Goal: Task Accomplishment & Management: Use online tool/utility

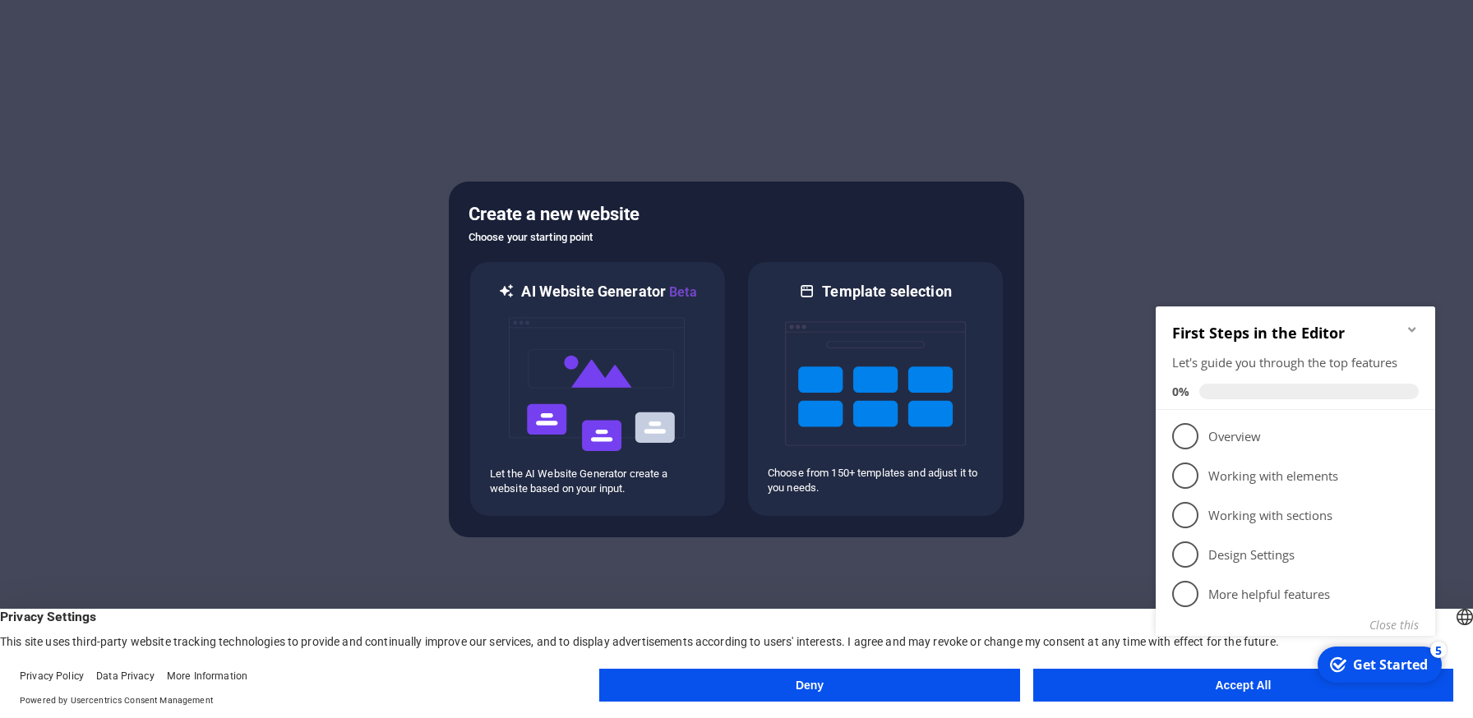
click at [1216, 688] on div "checkmark Get Started 5 First Steps in the Editor Let's guide you through the t…" at bounding box center [1298, 489] width 299 height 399
click at [1243, 684] on div "checkmark Get Started 5 First Steps in the Editor Let's guide you through the t…" at bounding box center [1298, 489] width 299 height 399
click at [1190, 686] on div "checkmark Get Started 5 First Steps in the Editor Let's guide you through the t…" at bounding box center [1298, 489] width 299 height 399
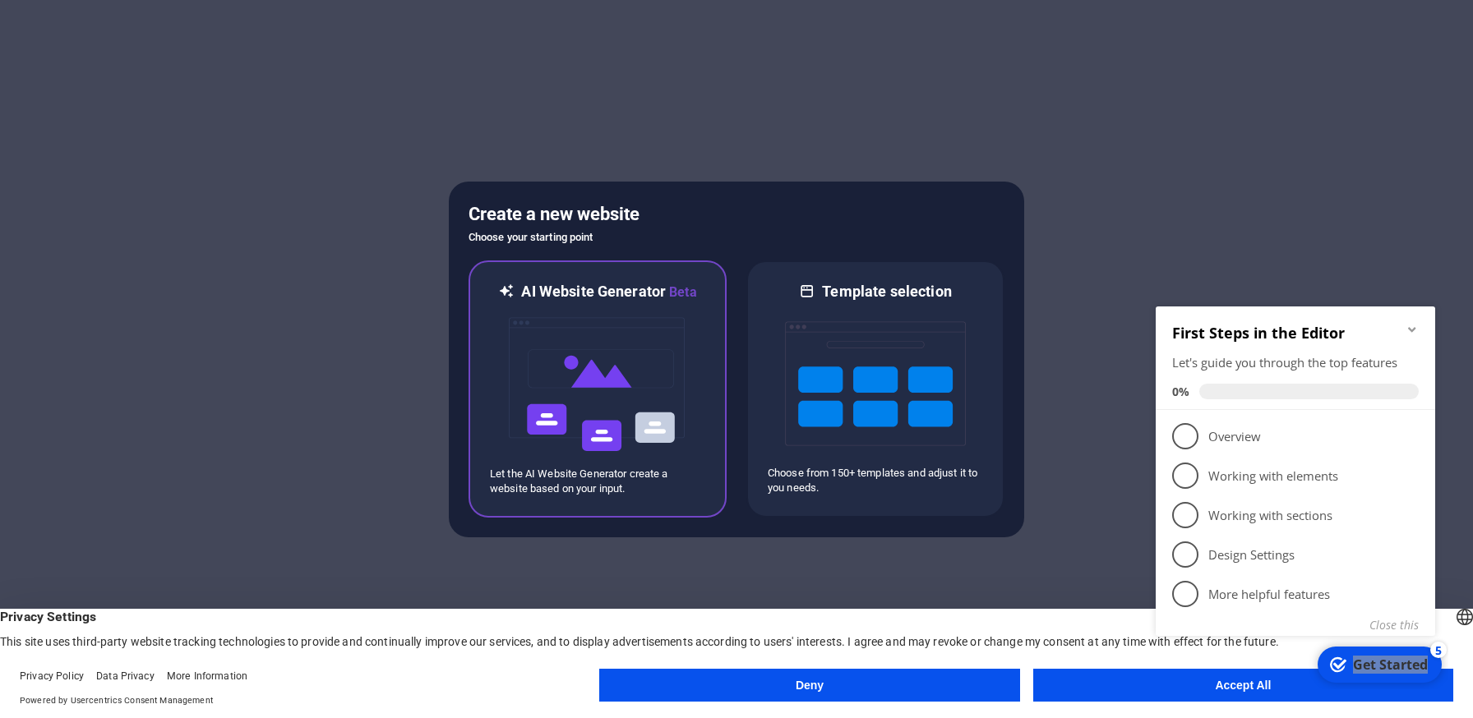
click at [569, 367] on img at bounding box center [597, 384] width 181 height 164
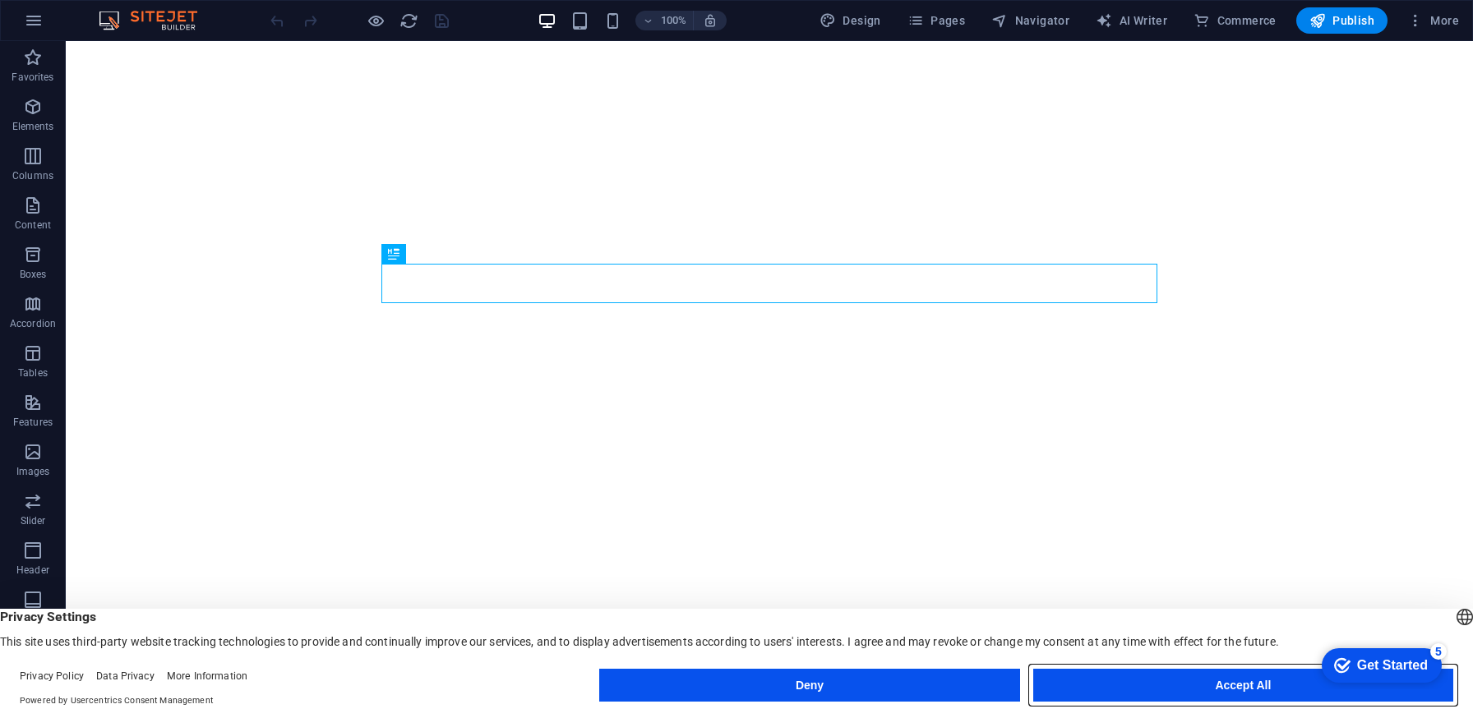
click at [1214, 684] on button "Accept All" at bounding box center [1243, 685] width 420 height 33
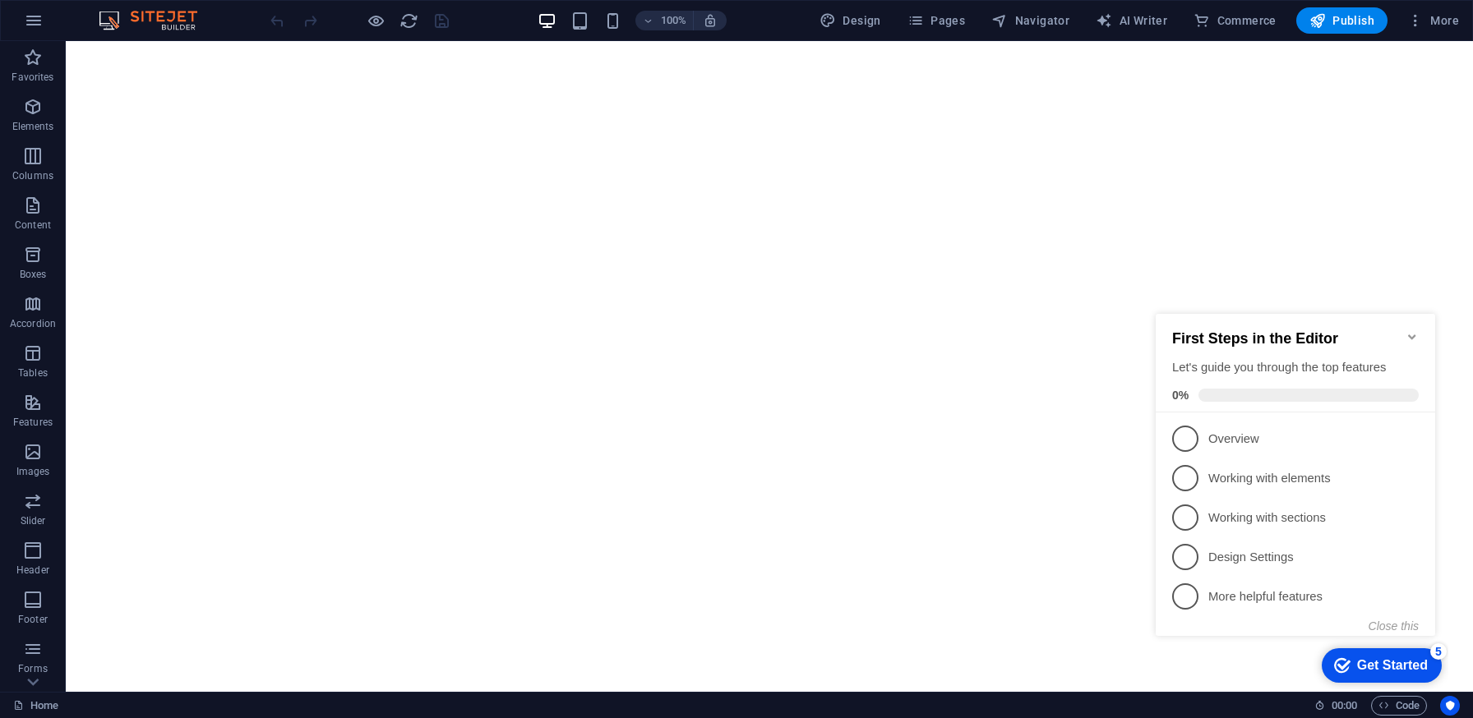
click at [1409, 331] on icon "Minimize checklist" at bounding box center [1411, 336] width 13 height 13
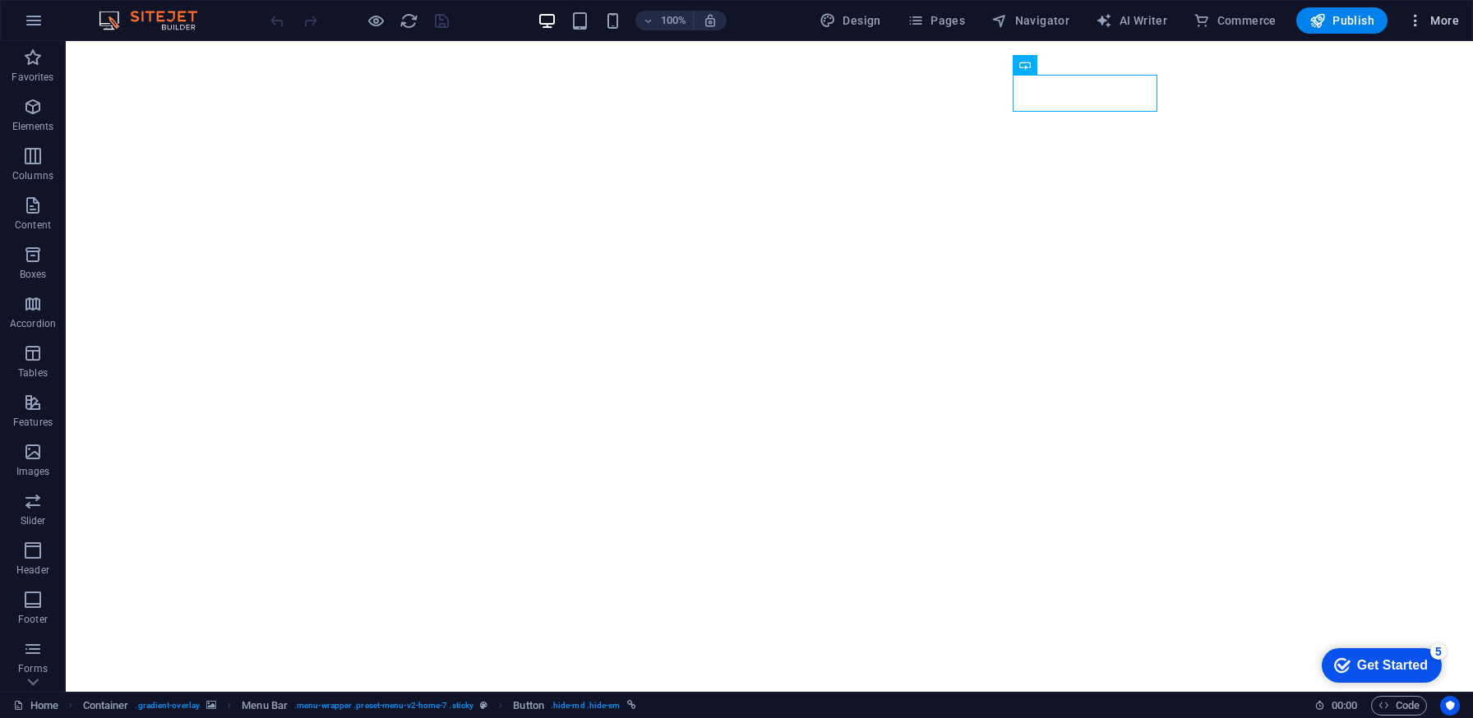
click at [1454, 19] on span "More" at bounding box center [1433, 20] width 52 height 16
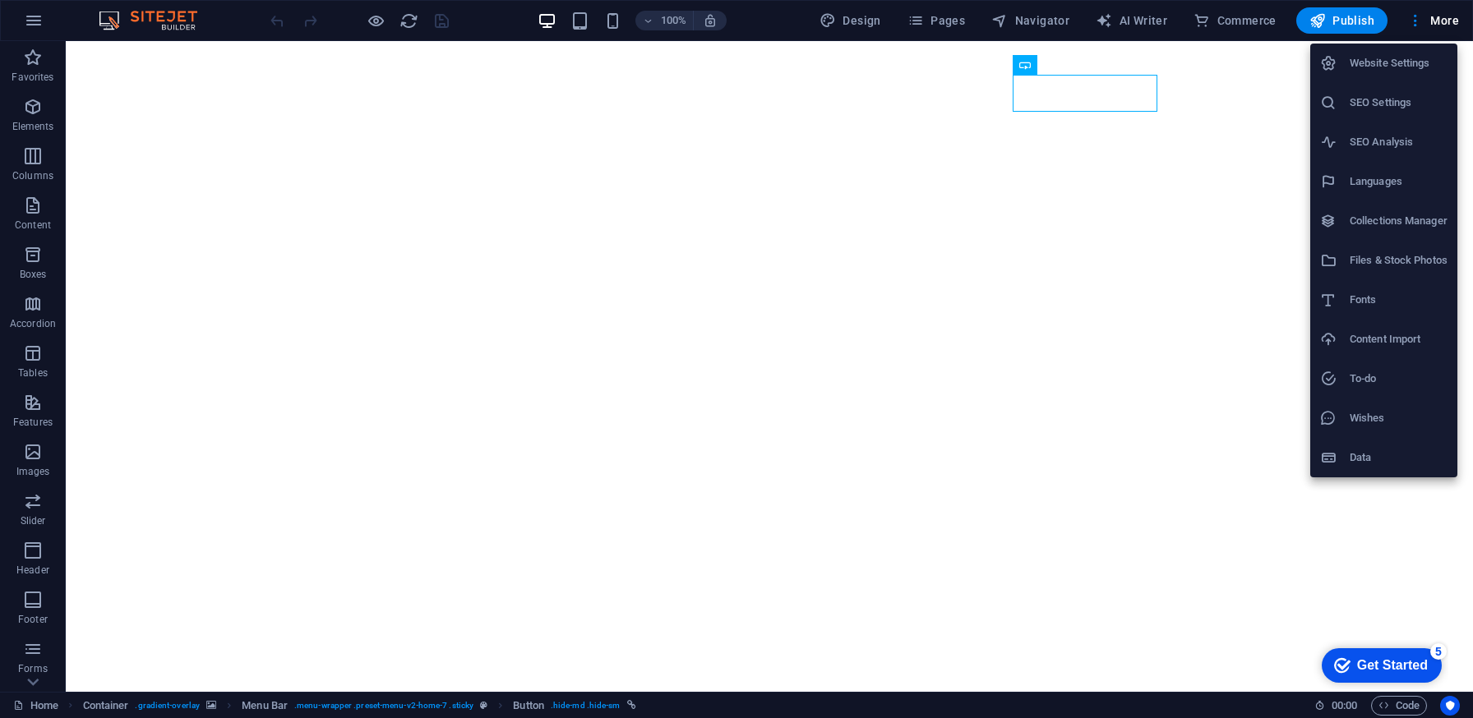
click at [125, 233] on div at bounding box center [736, 359] width 1473 height 718
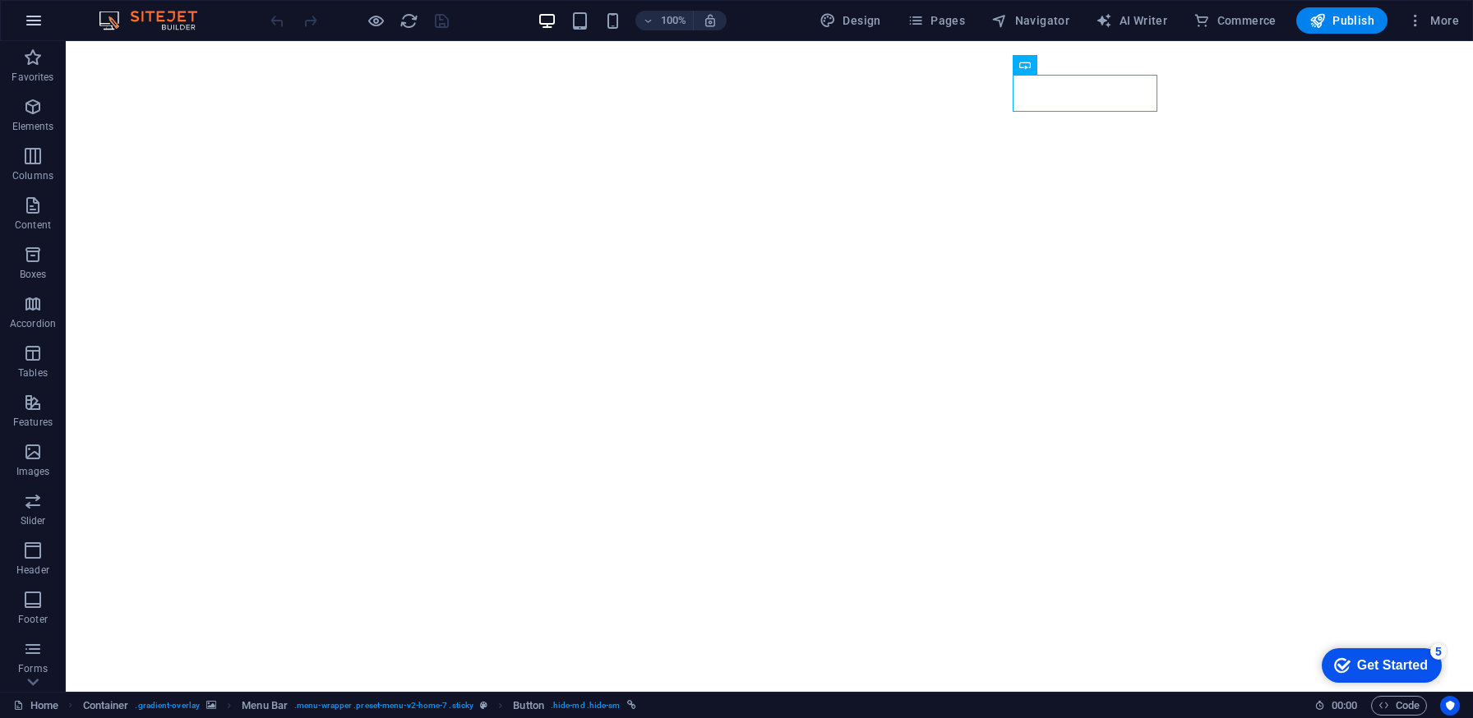
click at [36, 19] on icon "button" at bounding box center [34, 21] width 20 height 20
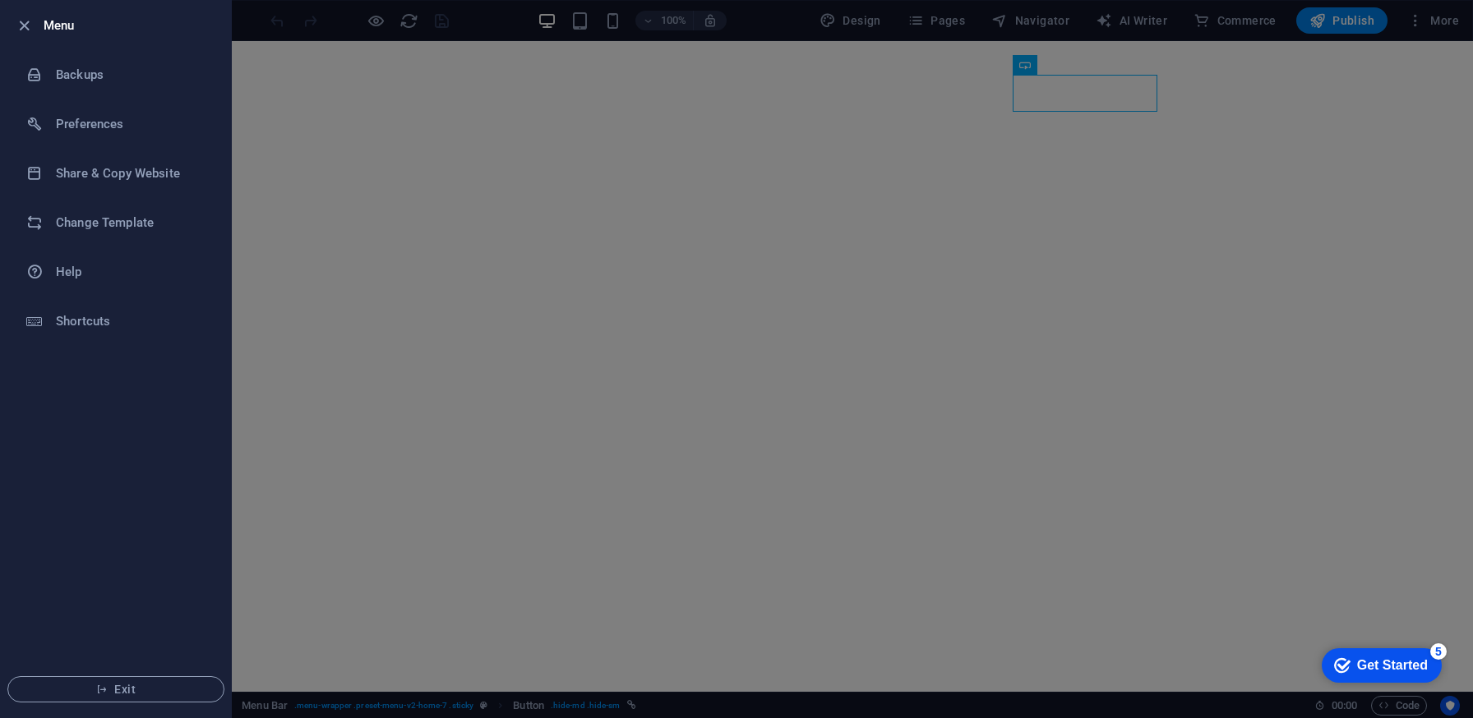
click at [272, 151] on div at bounding box center [736, 359] width 1473 height 718
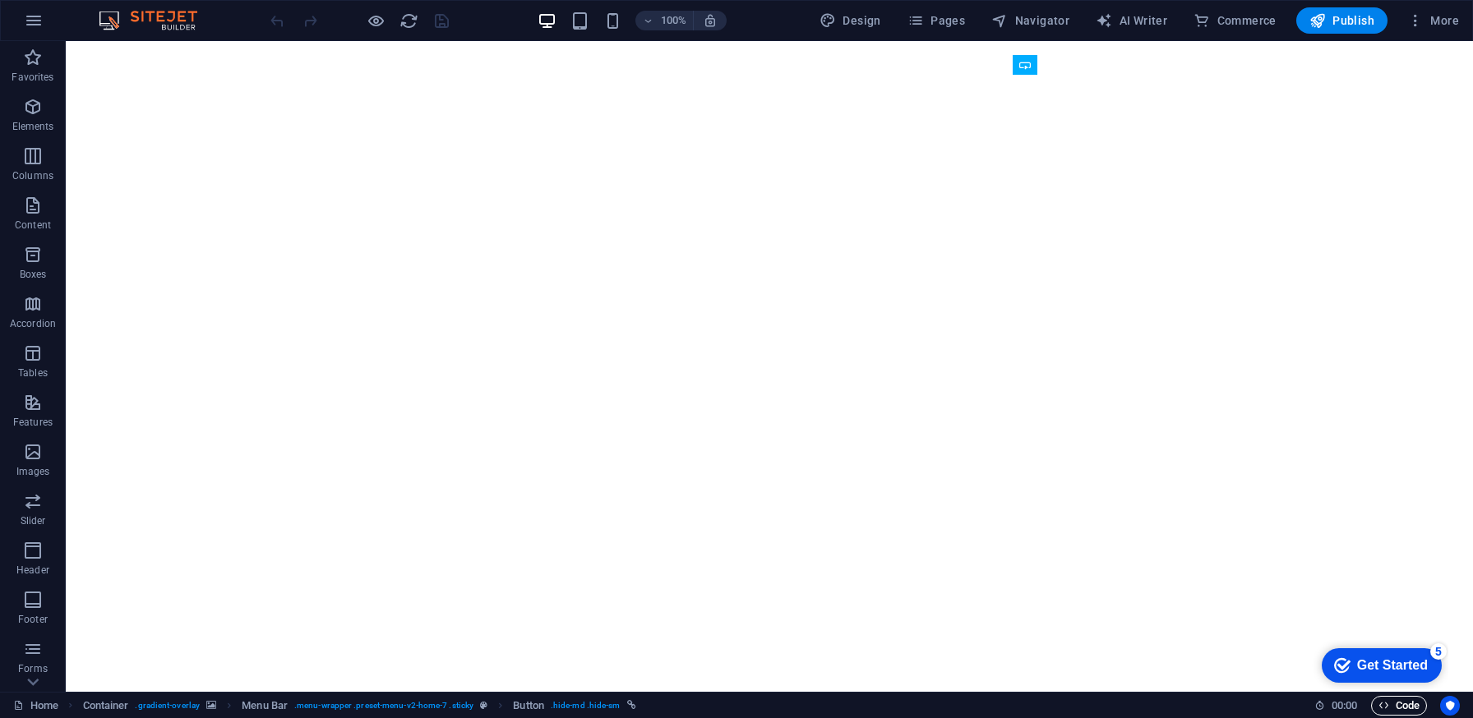
click at [1403, 706] on span "Code" at bounding box center [1398, 706] width 41 height 20
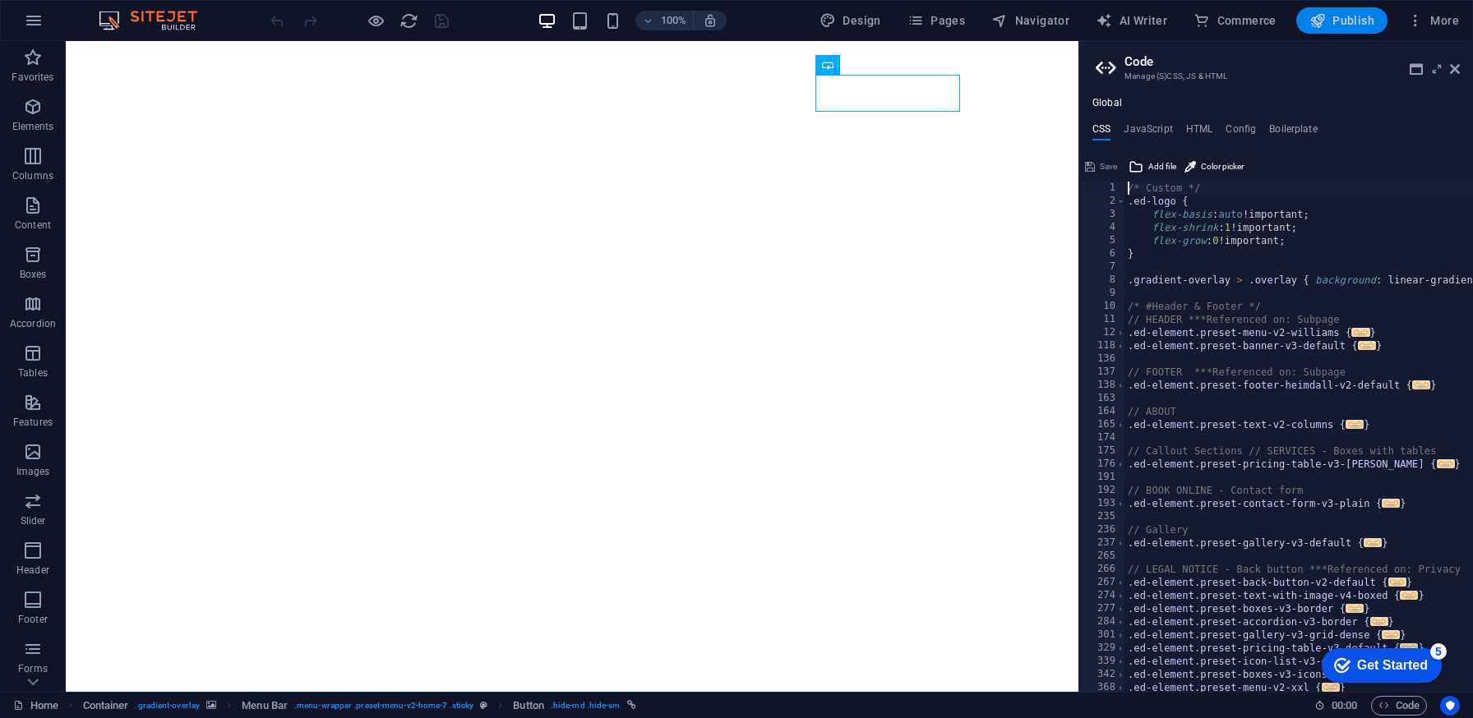
click at [1344, 21] on span "Publish" at bounding box center [1341, 20] width 65 height 16
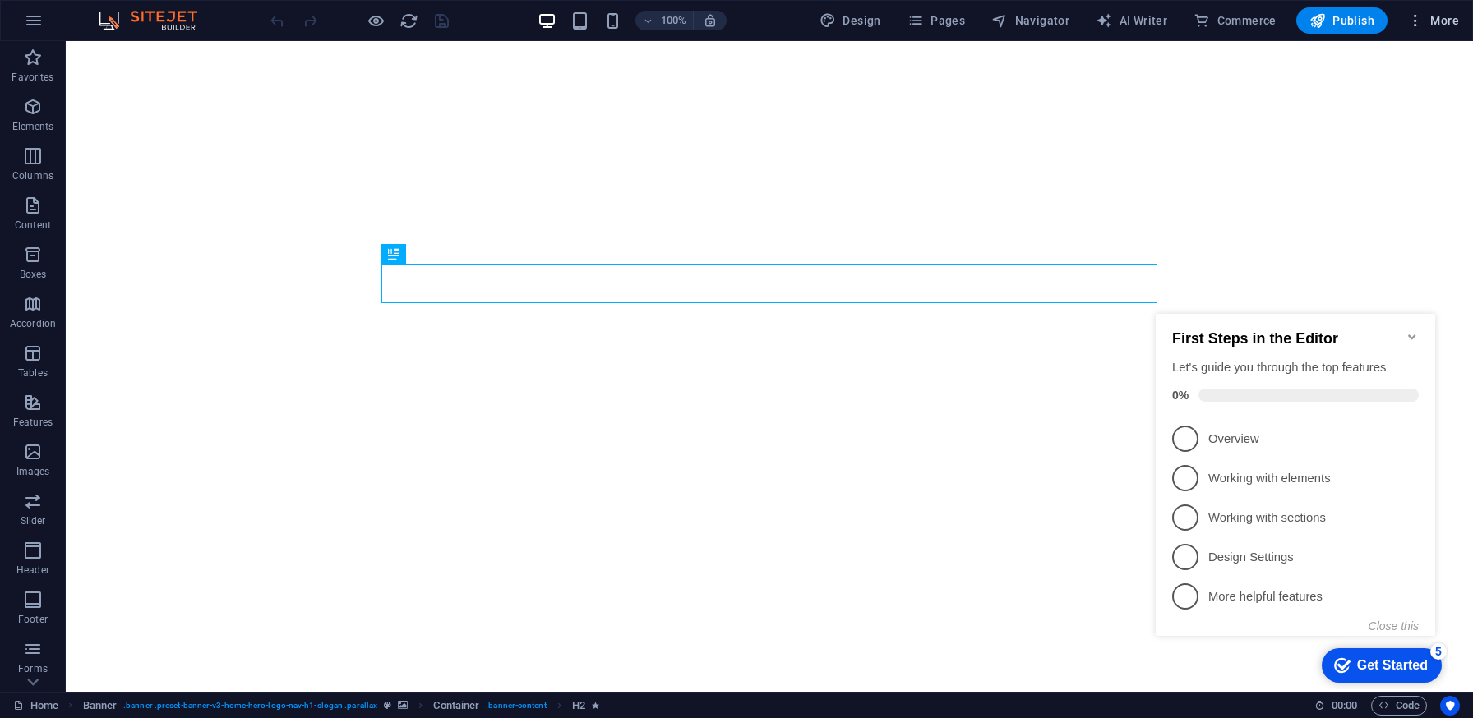
click at [1409, 19] on icon "button" at bounding box center [1415, 20] width 16 height 16
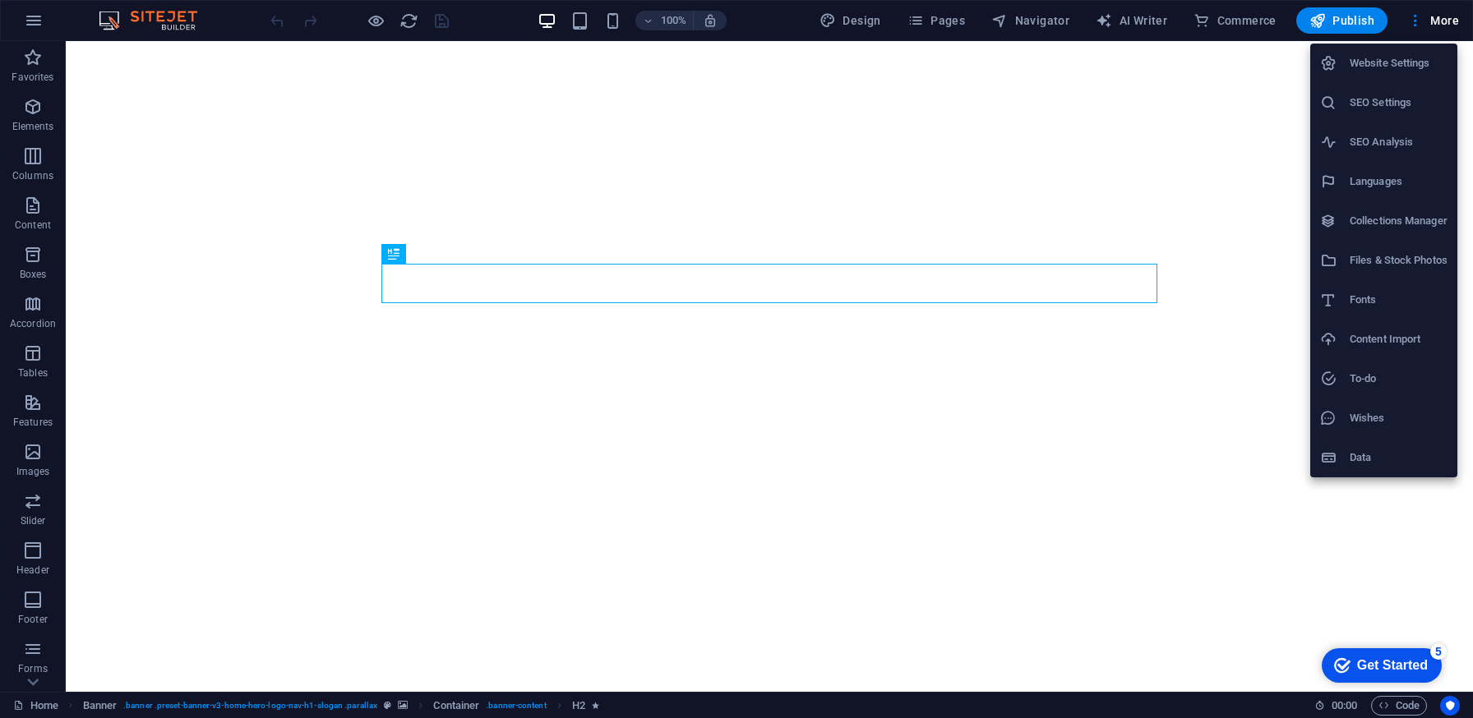
click at [900, 495] on div at bounding box center [736, 359] width 1473 height 718
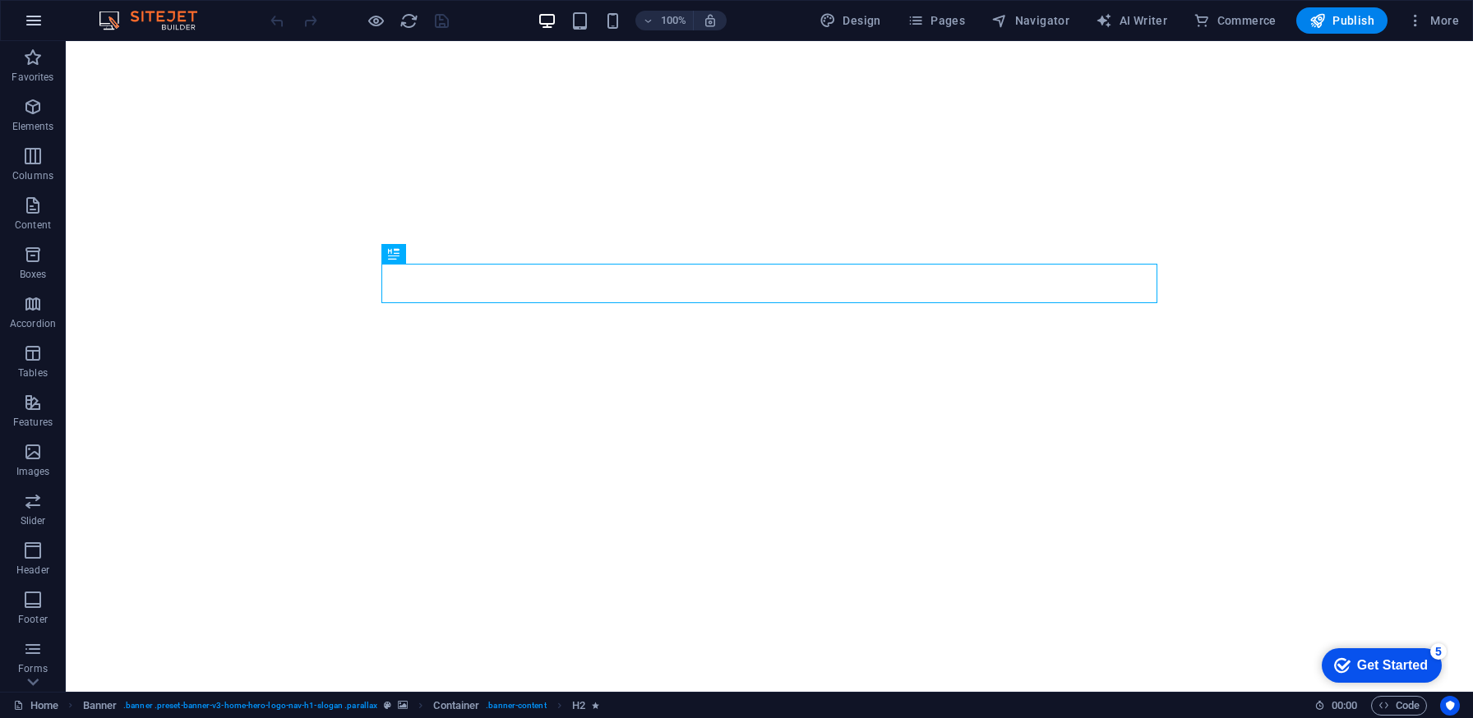
click at [20, 22] on button "button" at bounding box center [33, 20] width 39 height 39
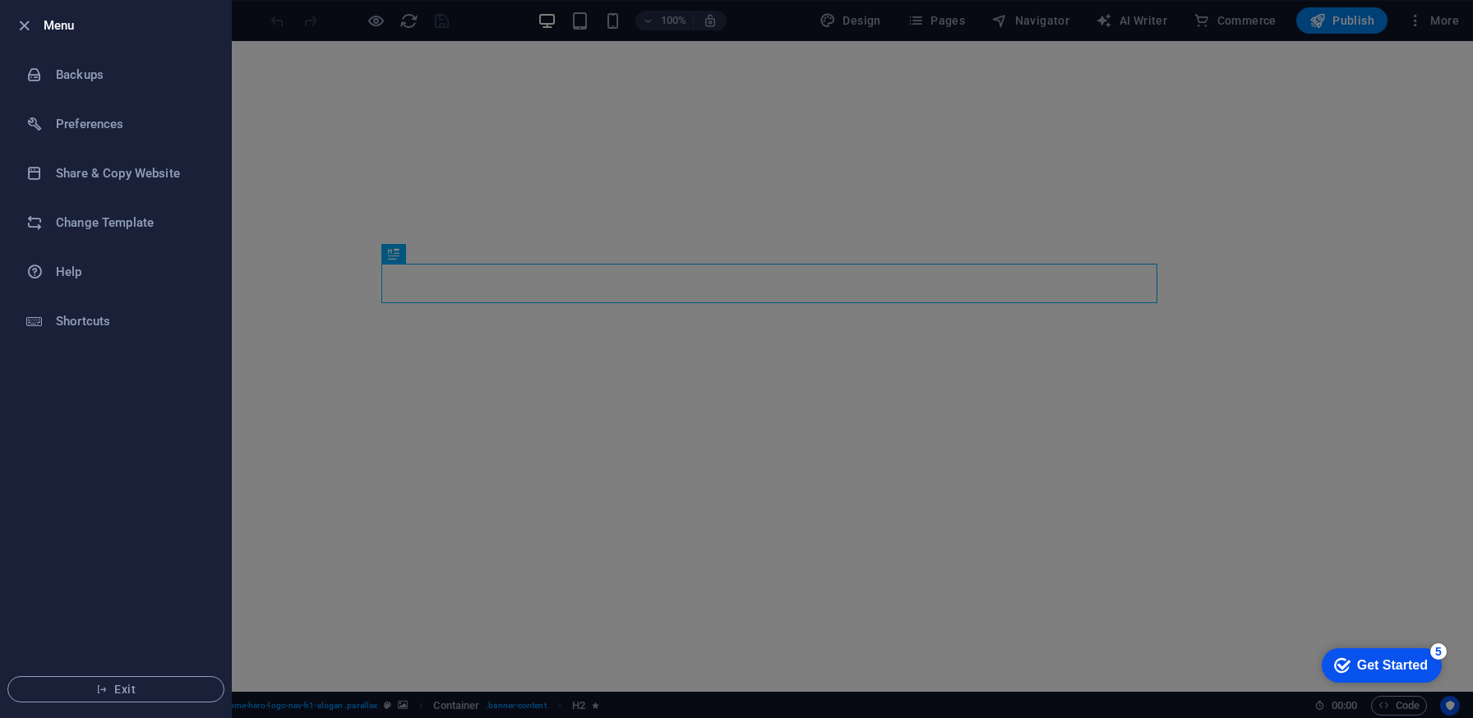
click at [318, 360] on div at bounding box center [736, 359] width 1473 height 718
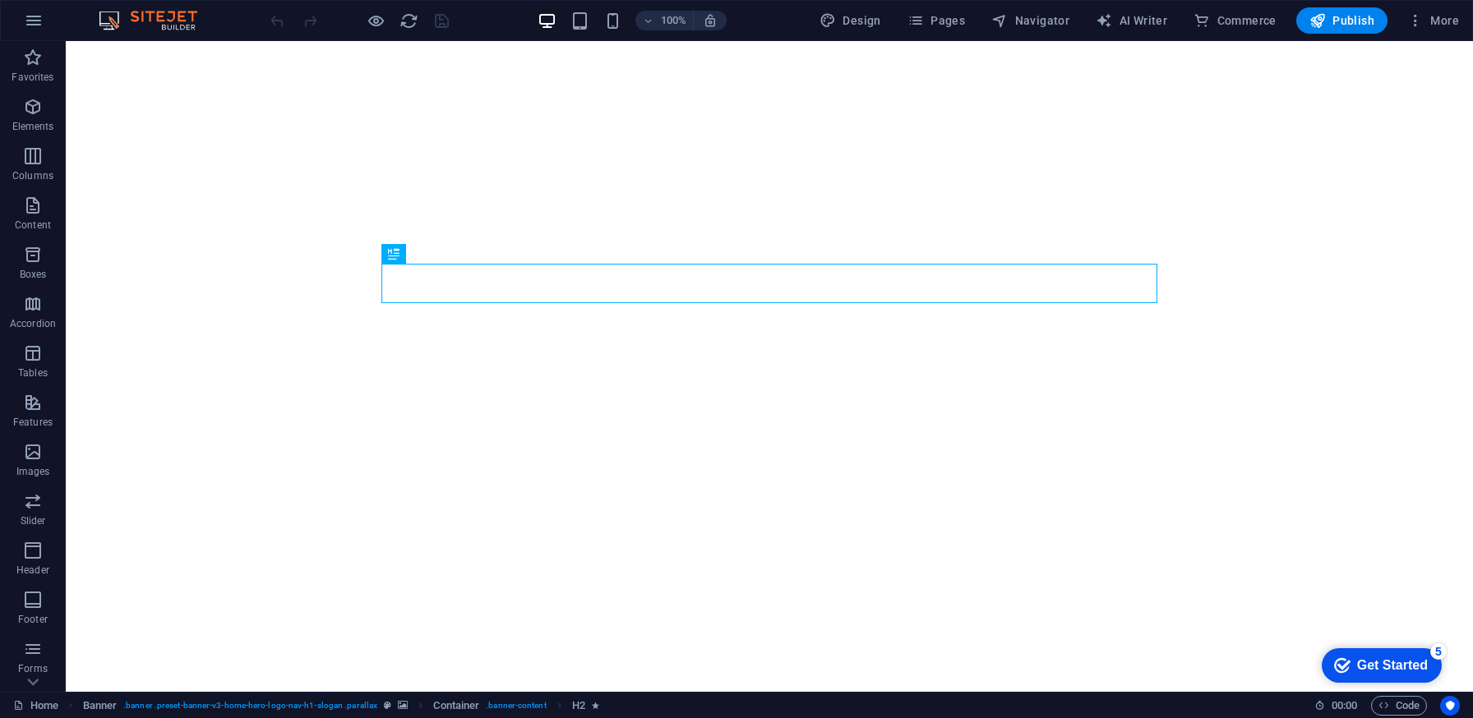
click at [1362, 661] on div "Get Started" at bounding box center [1392, 665] width 71 height 15
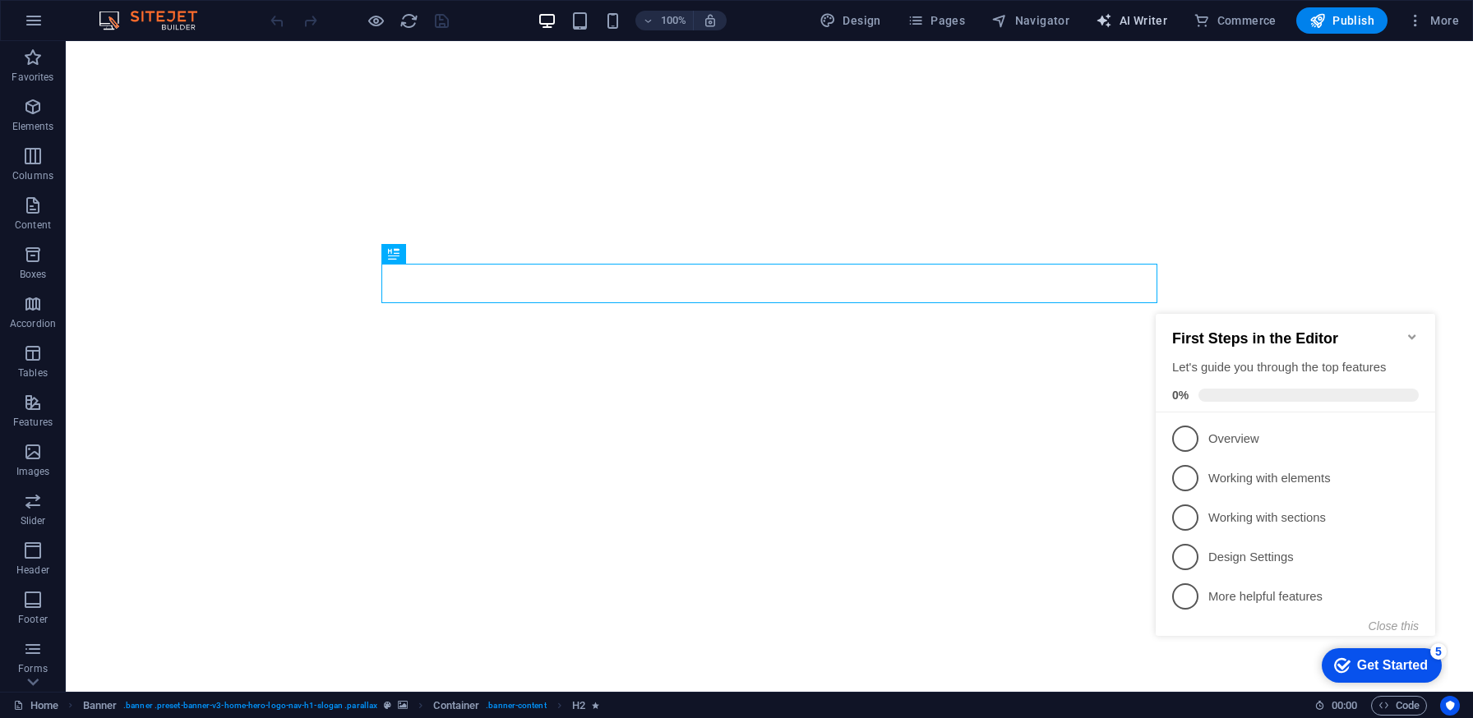
click at [1141, 28] on span "AI Writer" at bounding box center [1130, 20] width 71 height 16
select select "English"
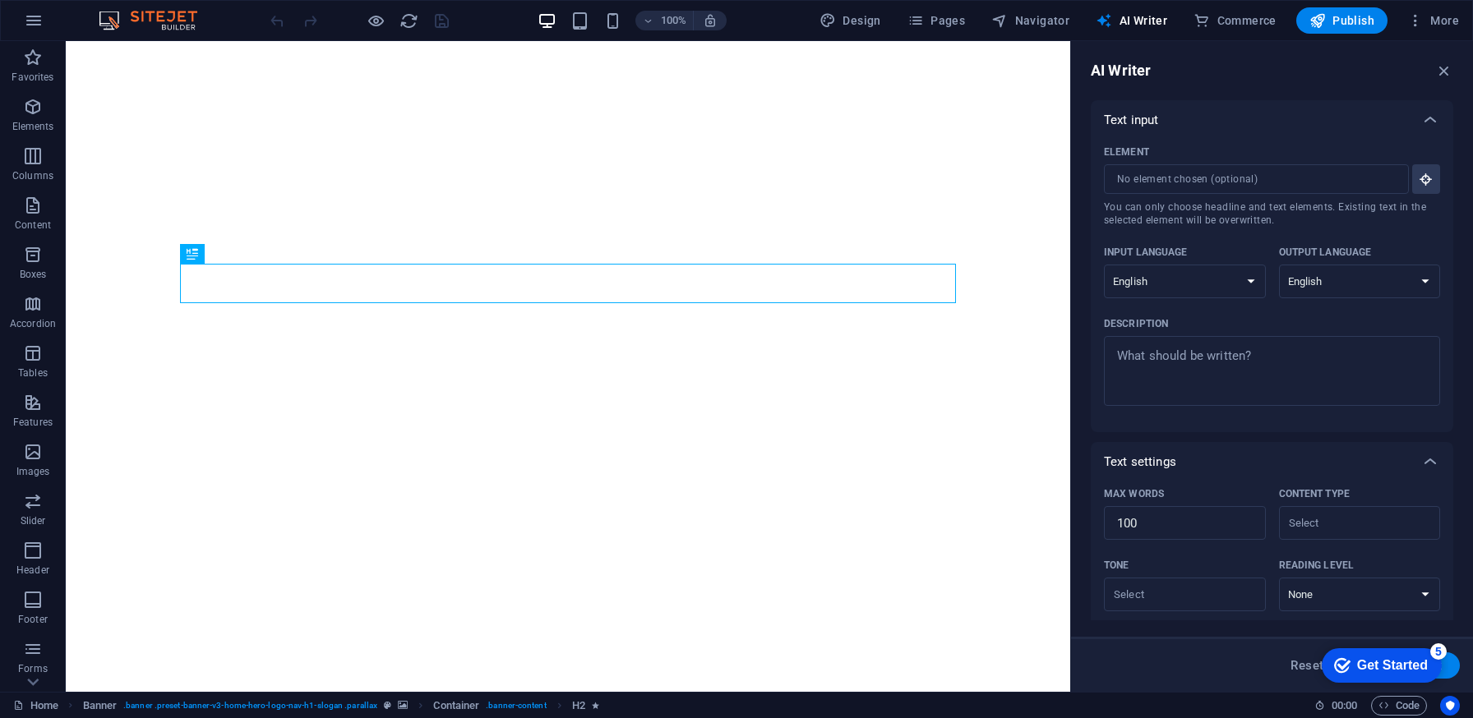
click at [162, 22] on img at bounding box center [155, 21] width 123 height 20
click at [1441, 14] on span "More" at bounding box center [1433, 20] width 52 height 16
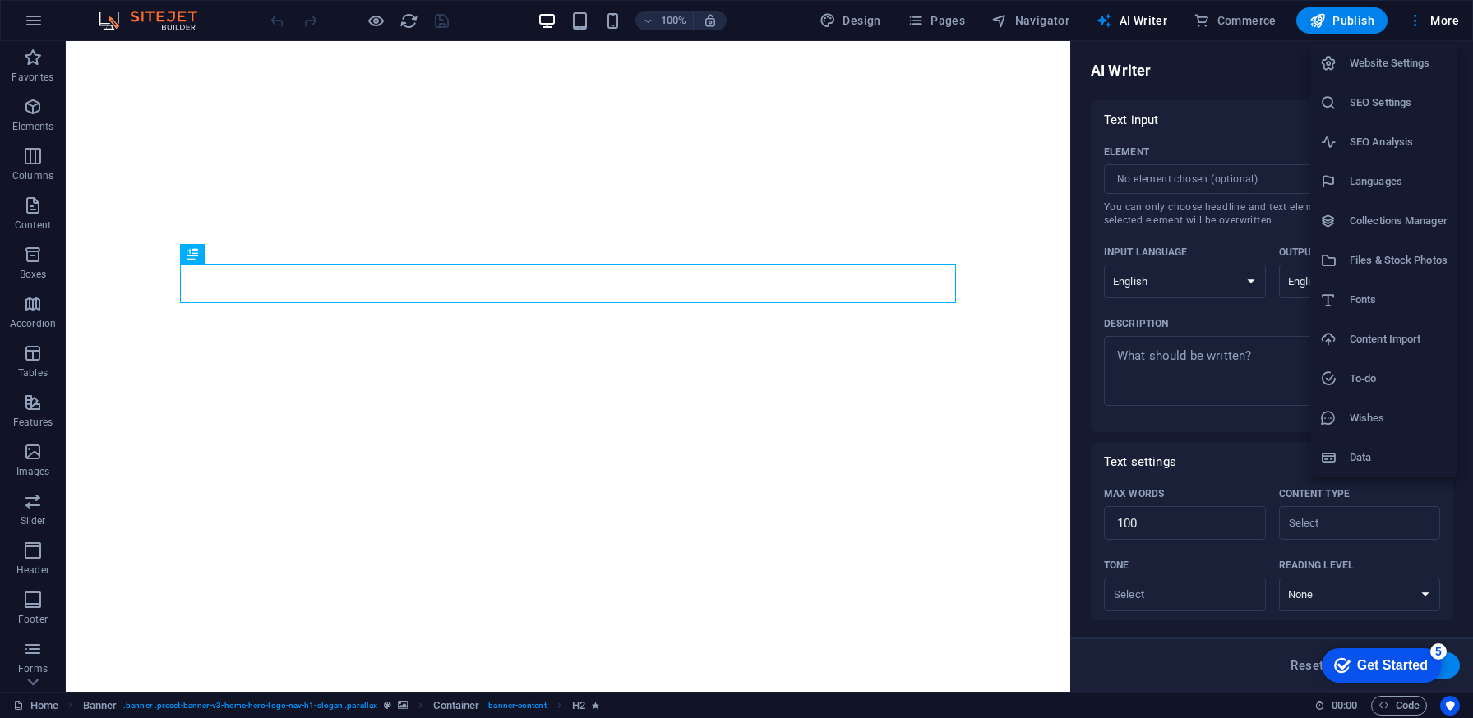
click at [889, 533] on div at bounding box center [736, 359] width 1473 height 718
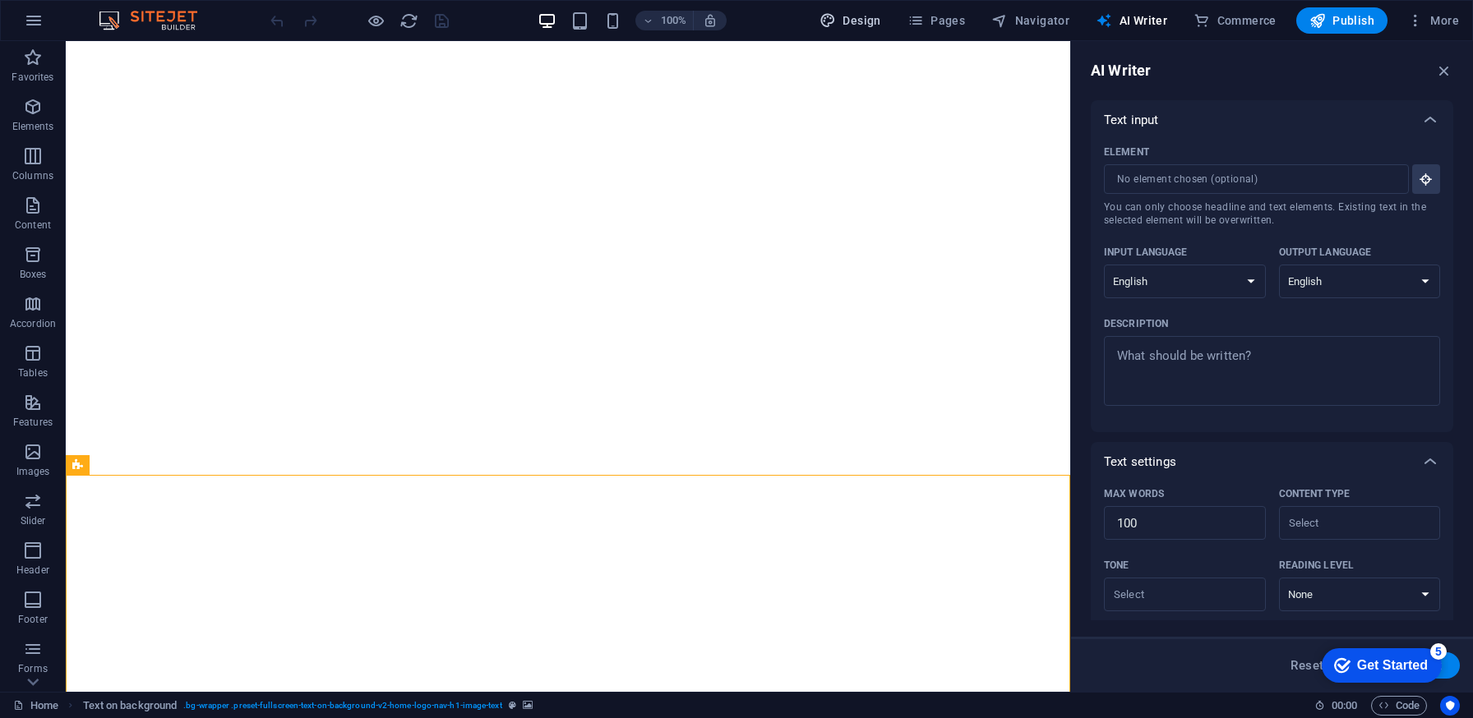
click at [867, 18] on span "Design" at bounding box center [850, 20] width 62 height 16
select select "rem"
select select "200"
select select "px"
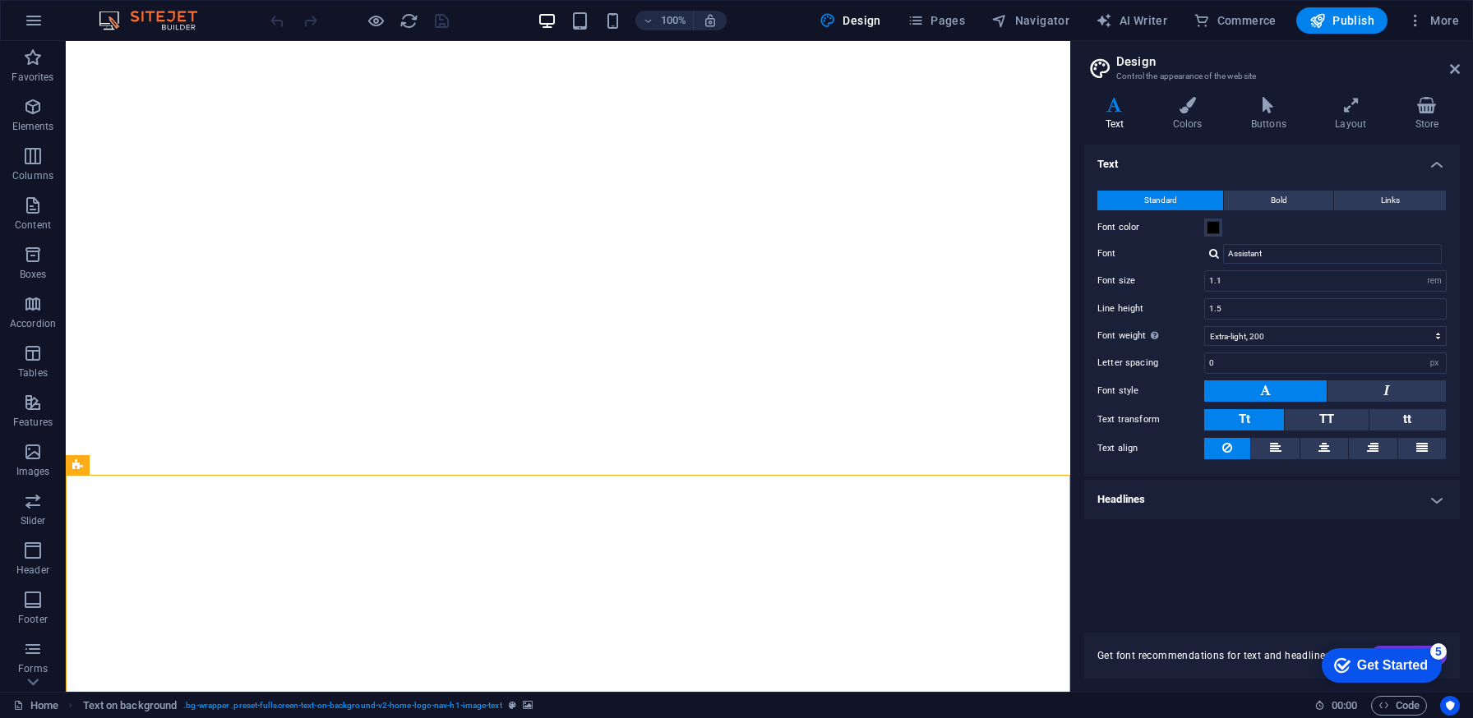
click at [1368, 660] on div "Get Started" at bounding box center [1392, 665] width 71 height 15
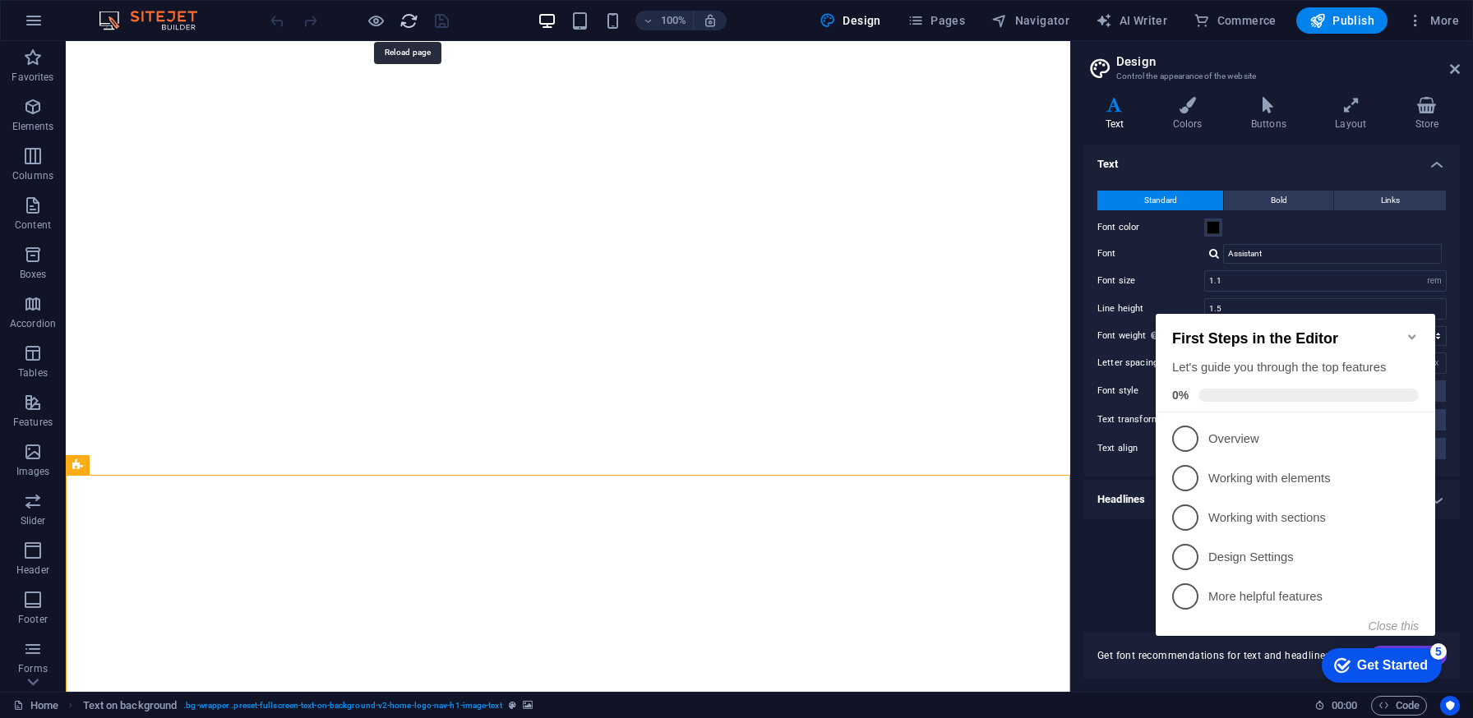
click at [408, 21] on icon "reload" at bounding box center [408, 21] width 19 height 19
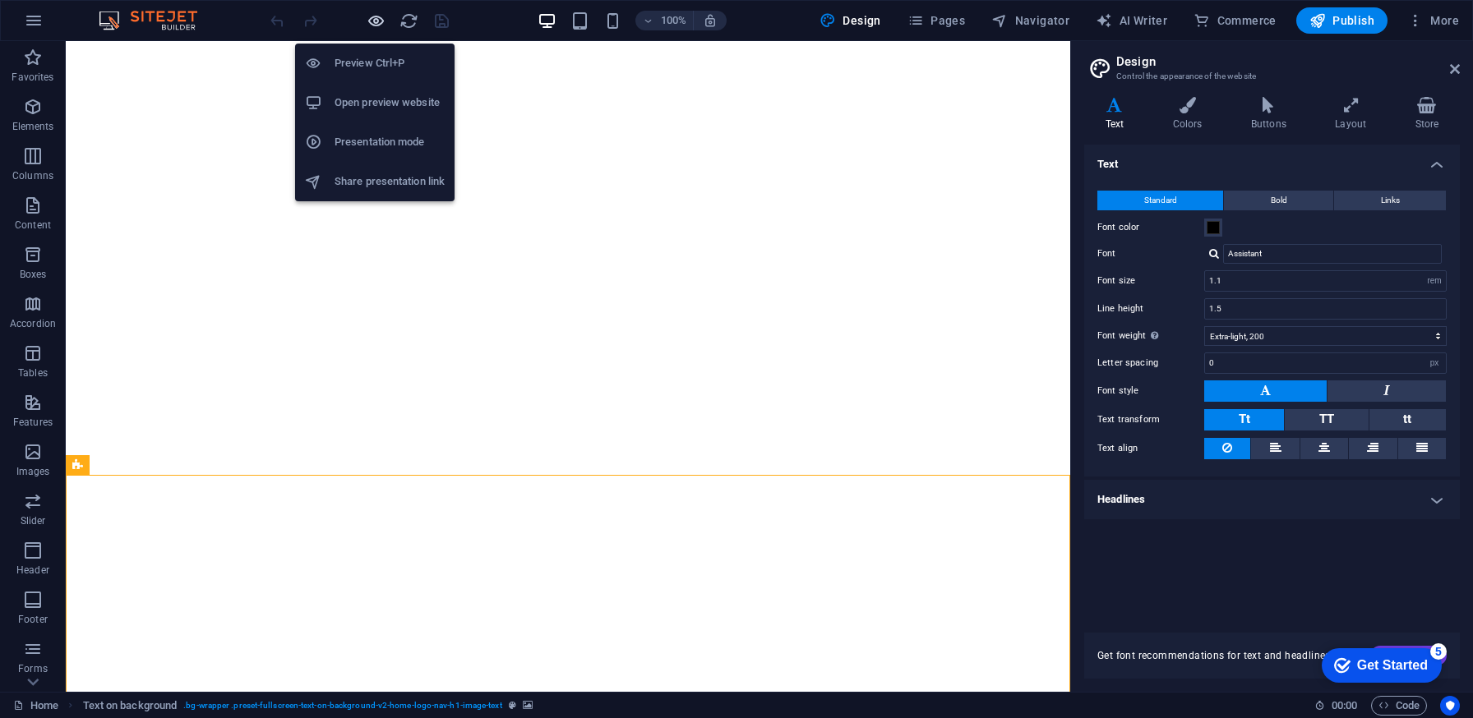
click at [373, 22] on icon "button" at bounding box center [375, 21] width 19 height 19
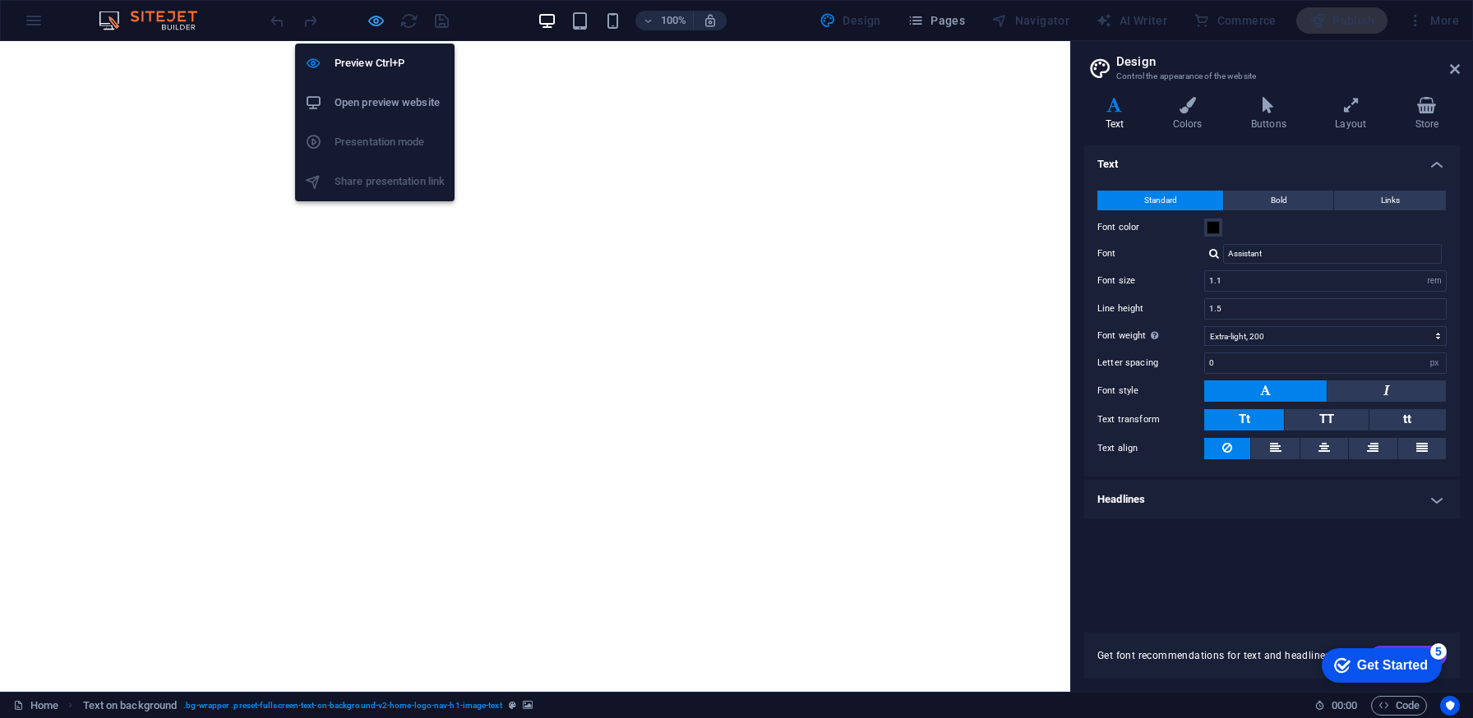
click at [373, 22] on icon "button" at bounding box center [375, 21] width 19 height 19
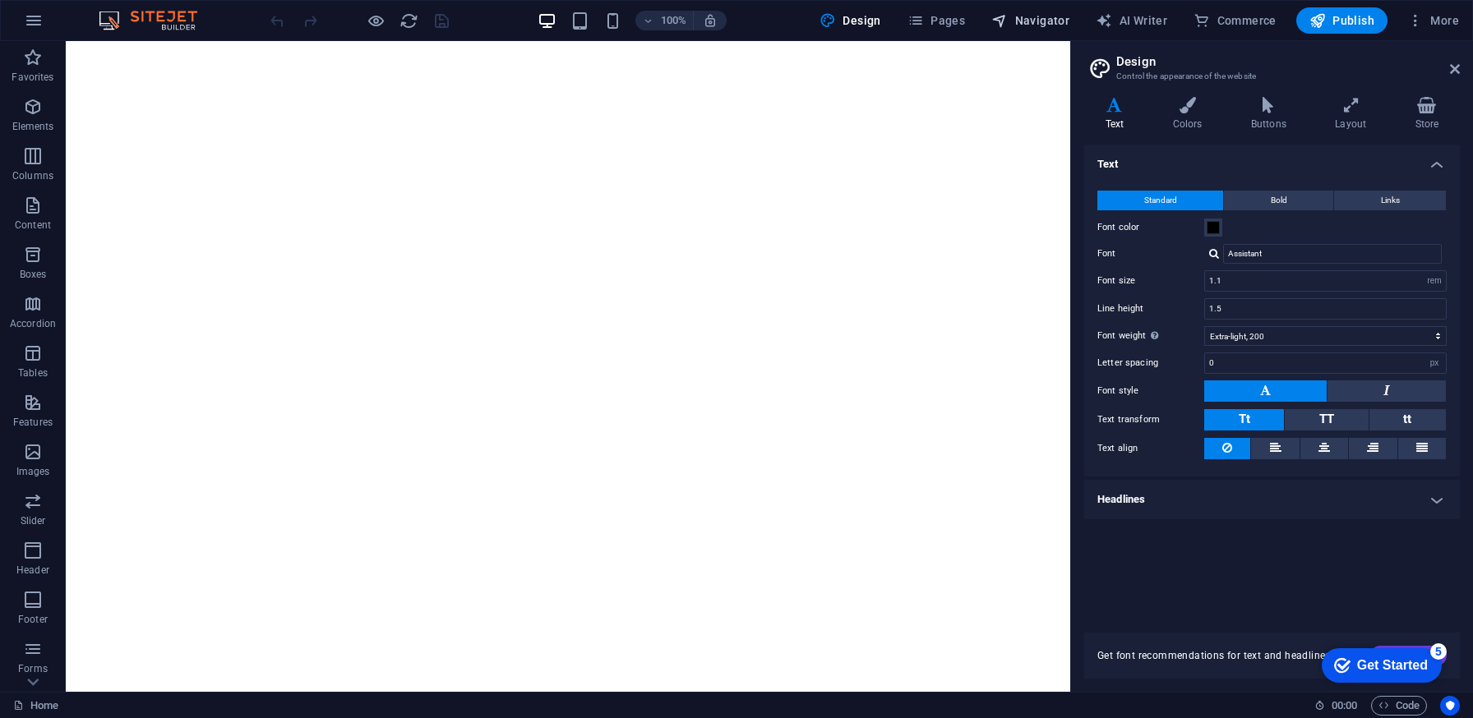
click at [1051, 21] on span "Navigator" at bounding box center [1030, 20] width 78 height 16
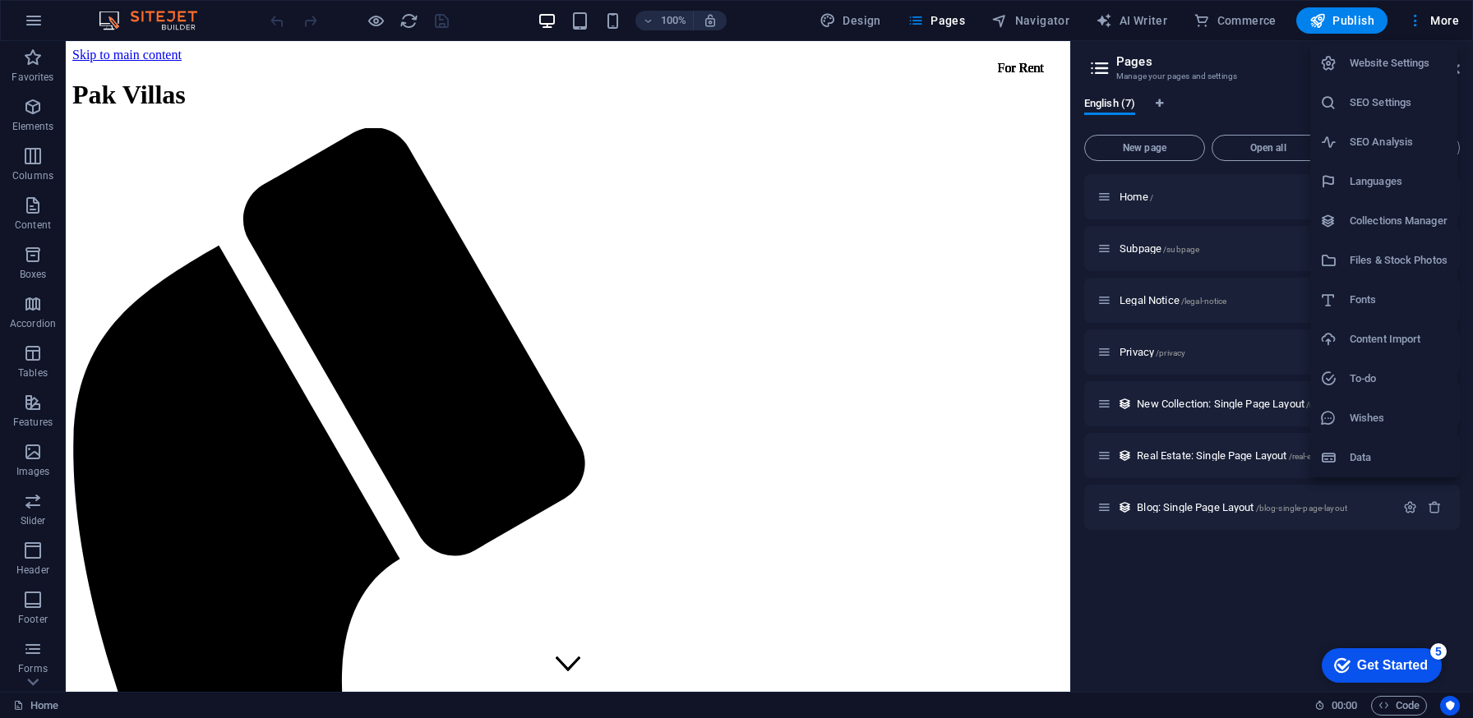
click at [1401, 64] on h6 "Website Settings" at bounding box center [1398, 63] width 98 height 20
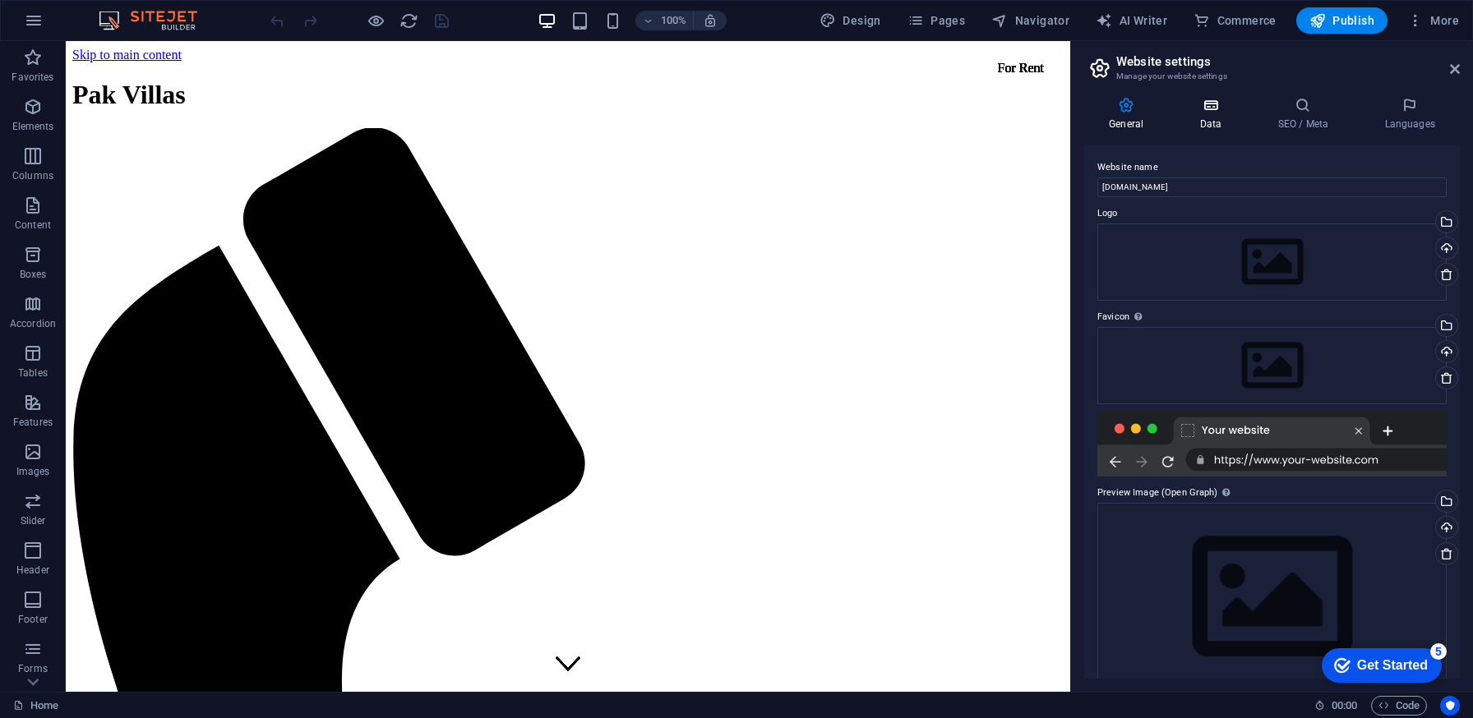
click at [1200, 125] on h4 "Data" at bounding box center [1213, 114] width 78 height 35
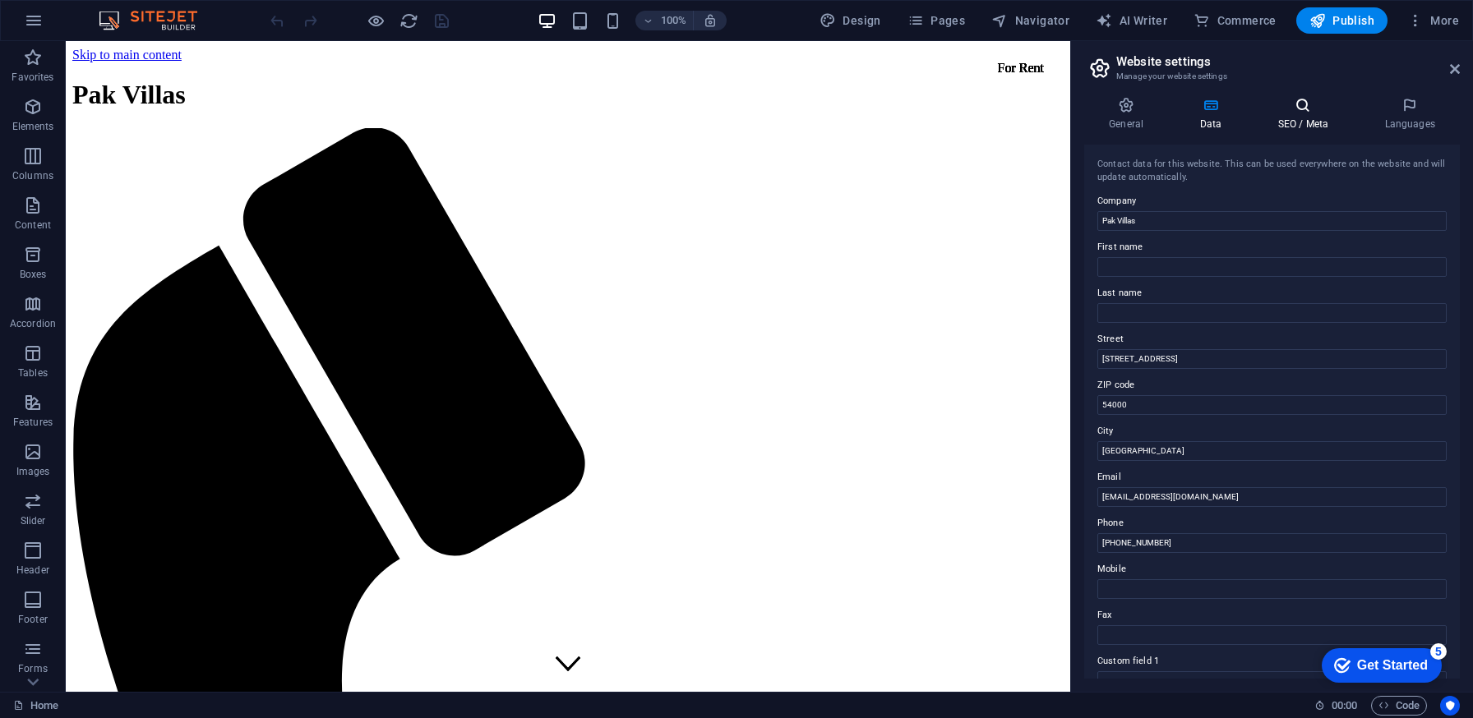
click at [1284, 118] on h4 "SEO / Meta" at bounding box center [1305, 114] width 107 height 35
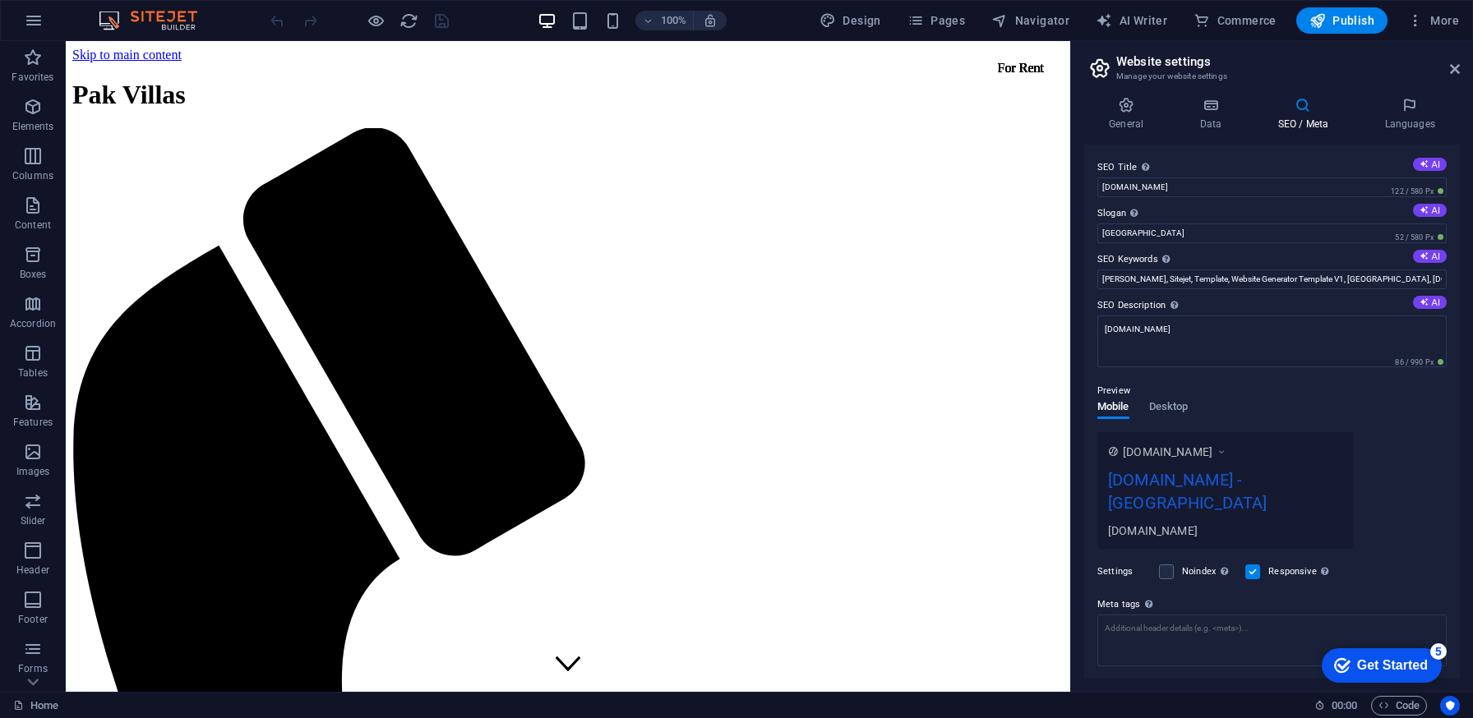
scroll to position [70, 0]
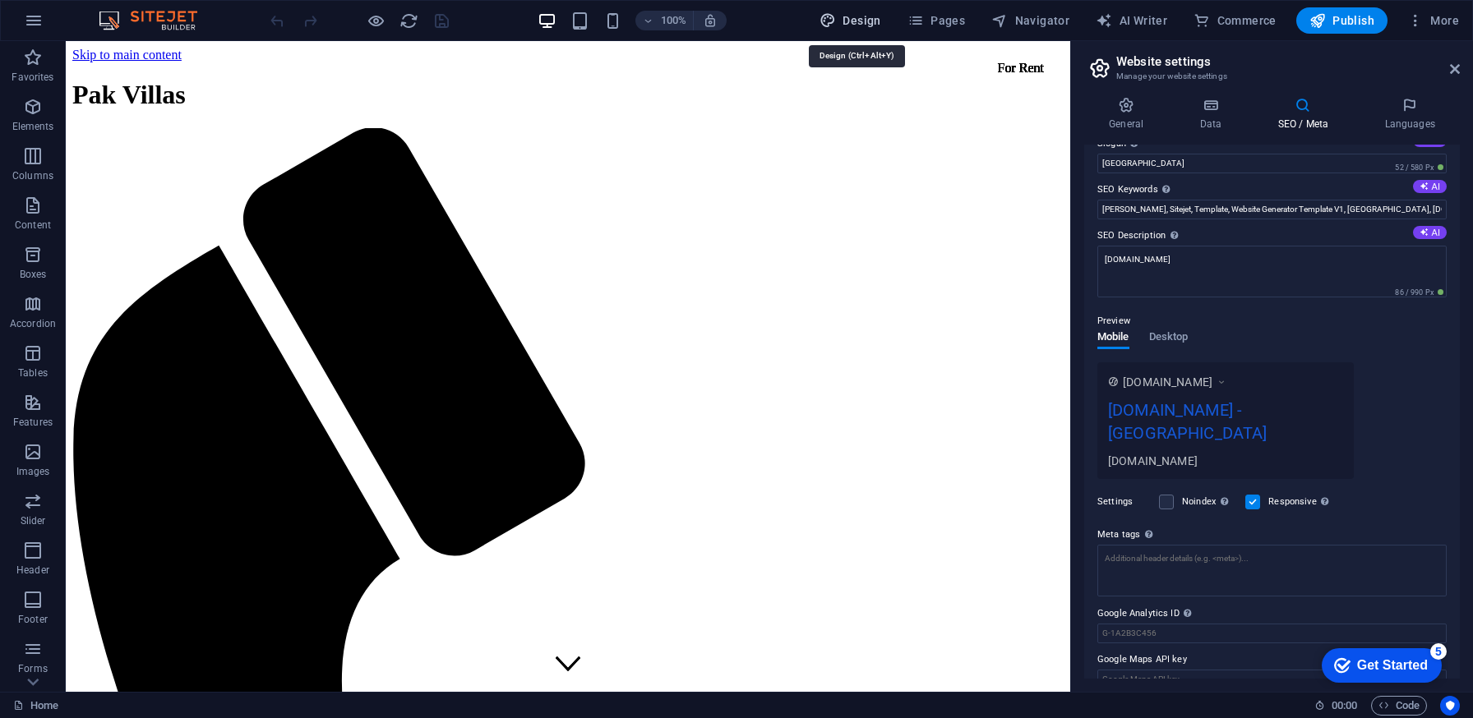
select select "rem"
select select "200"
select select "px"
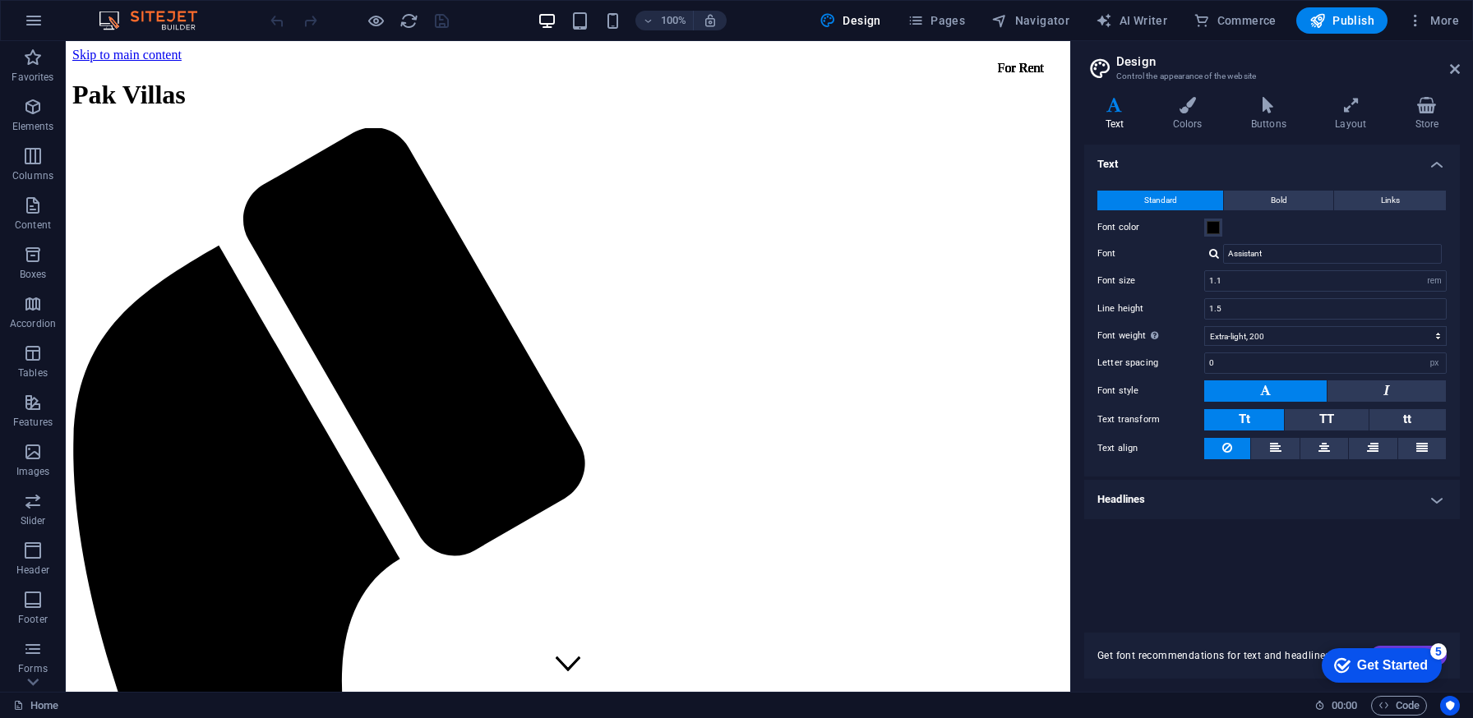
click at [0, 0] on icon "Usercentrics" at bounding box center [0, 0] width 0 height 0
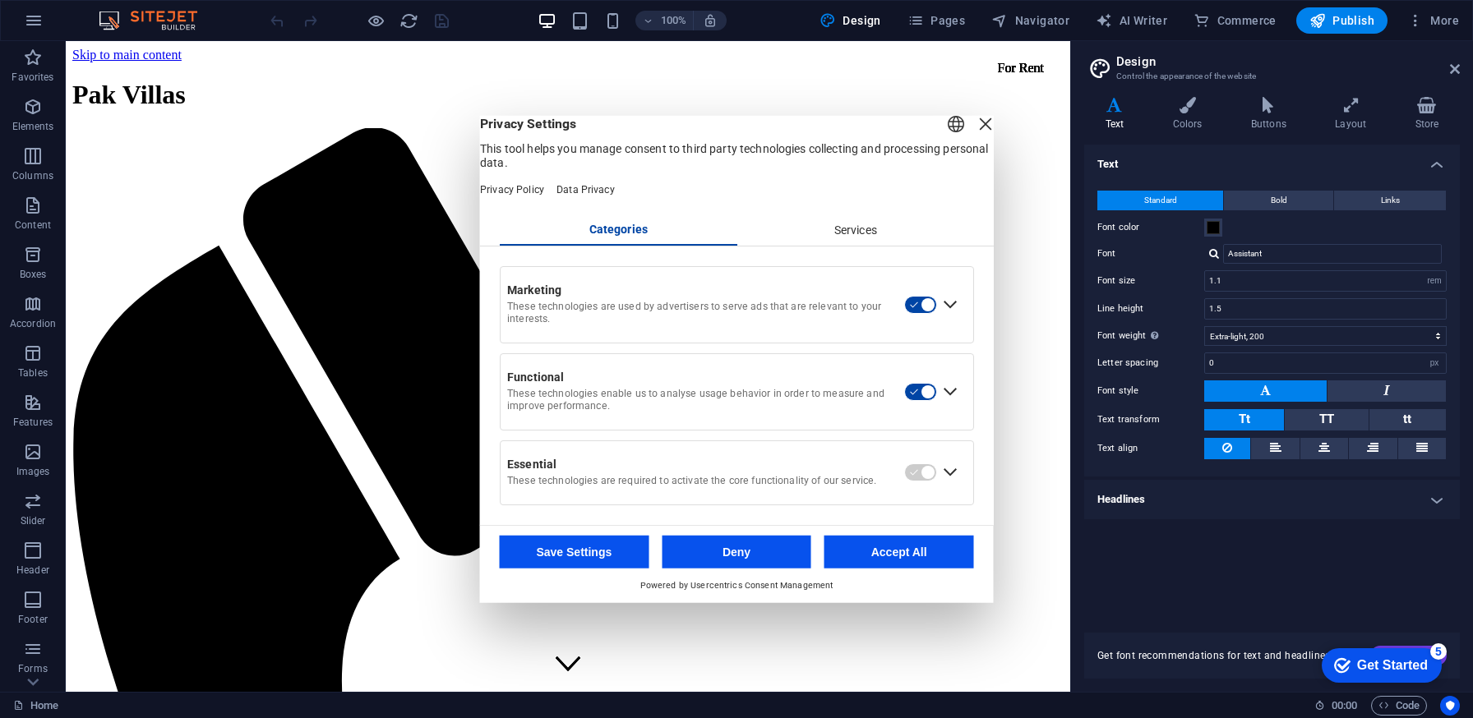
click at [887, 551] on button "Accept All" at bounding box center [899, 551] width 150 height 33
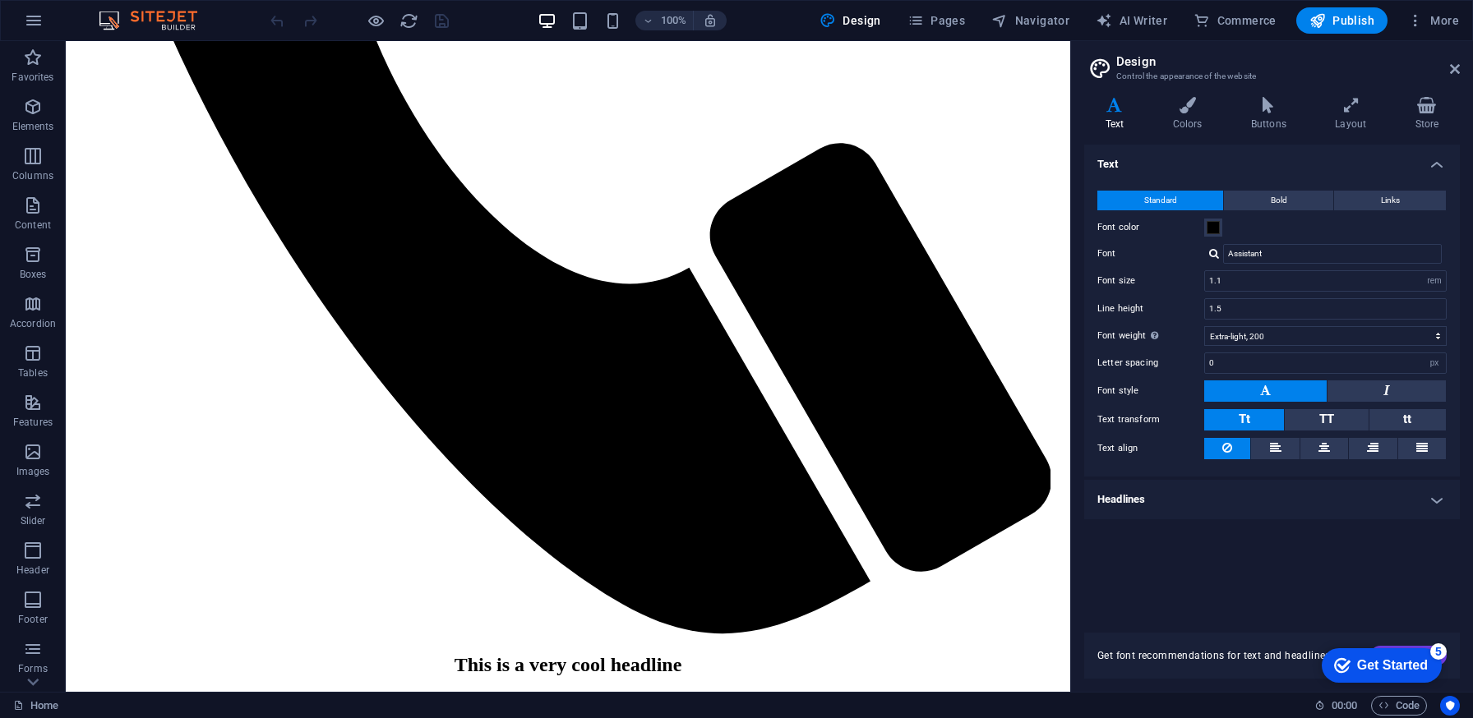
scroll to position [2933, 0]
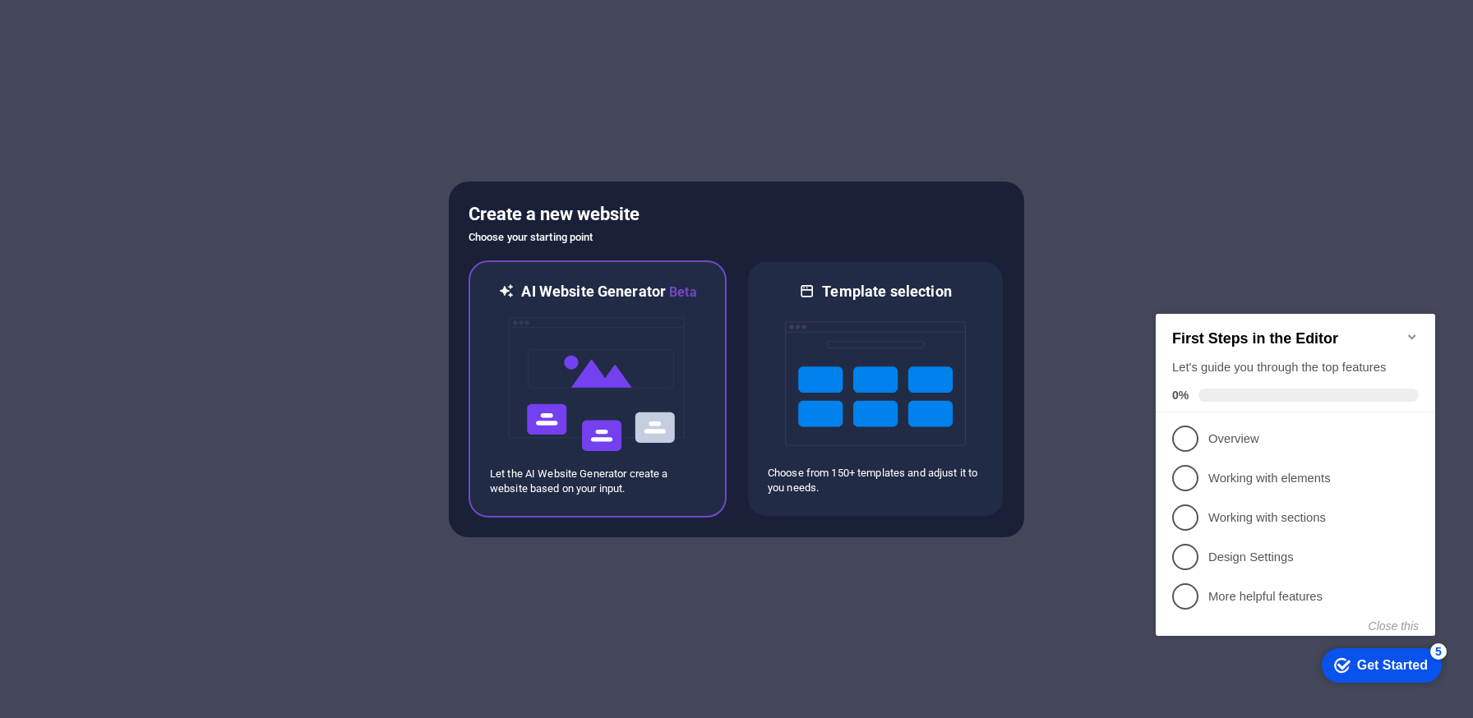
click at [629, 312] on img at bounding box center [597, 384] width 181 height 164
